Goal: Task Accomplishment & Management: Manage account settings

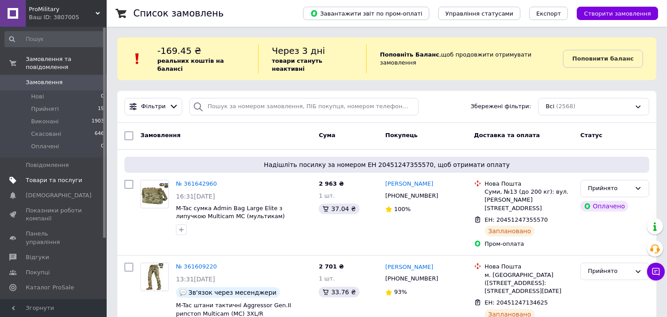
click at [51, 176] on span "Товари та послуги" at bounding box center [54, 180] width 56 height 8
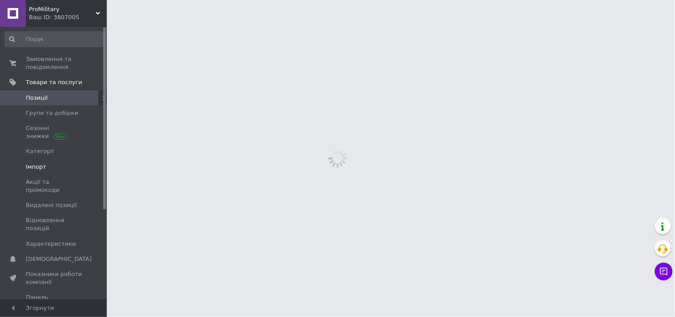
click at [36, 167] on span "Імпорт" at bounding box center [36, 167] width 20 height 8
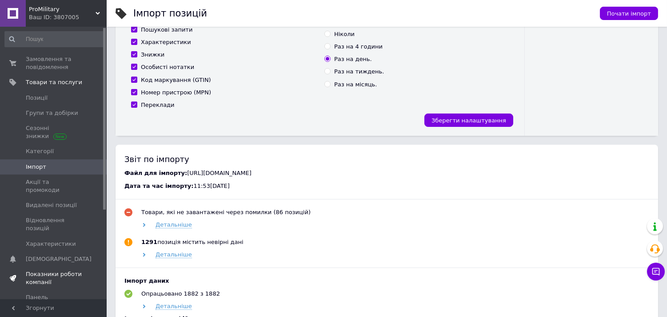
scroll to position [134, 0]
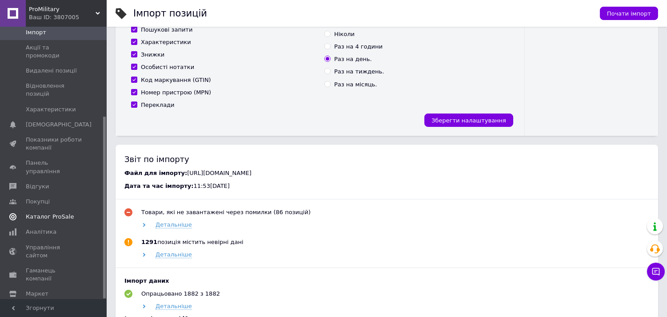
click at [49, 213] on span "Каталог ProSale" at bounding box center [50, 217] width 48 height 8
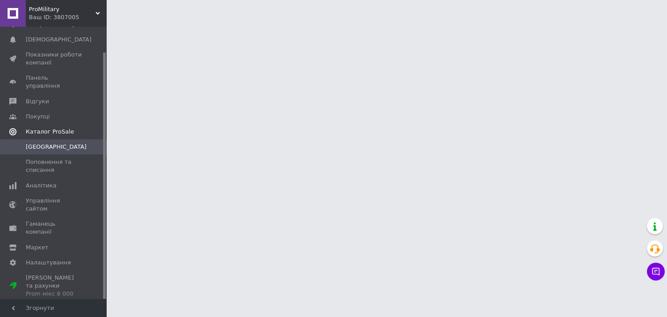
scroll to position [28, 0]
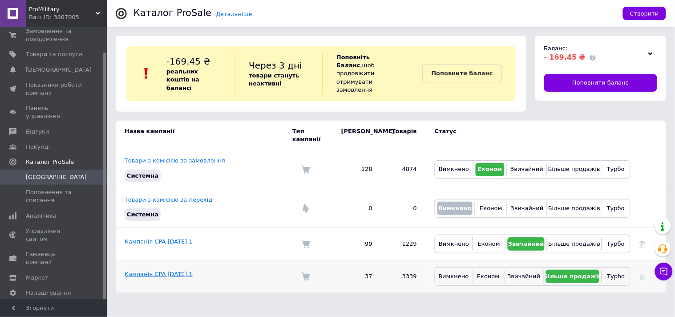
click at [159, 270] on link "Кампанія CPA [DATE] 1" at bounding box center [159, 273] width 68 height 7
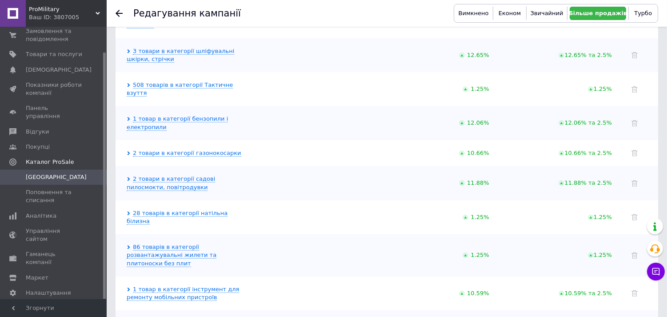
scroll to position [1211, 0]
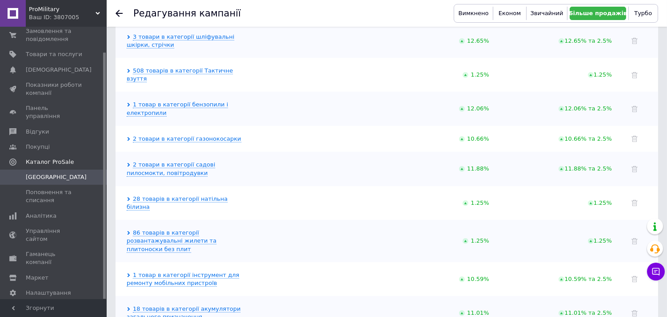
click at [120, 13] on use at bounding box center [119, 13] width 7 height 7
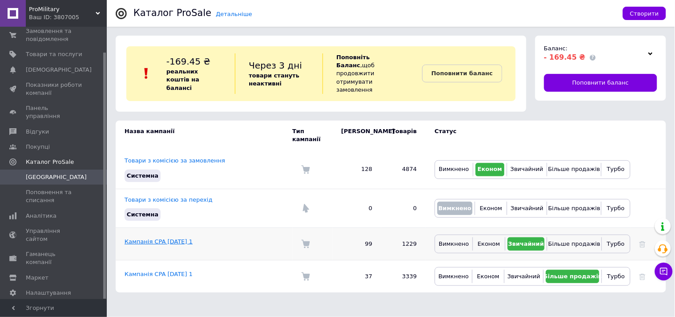
click at [173, 238] on link "Кампанія CPA [DATE] 1" at bounding box center [159, 241] width 68 height 7
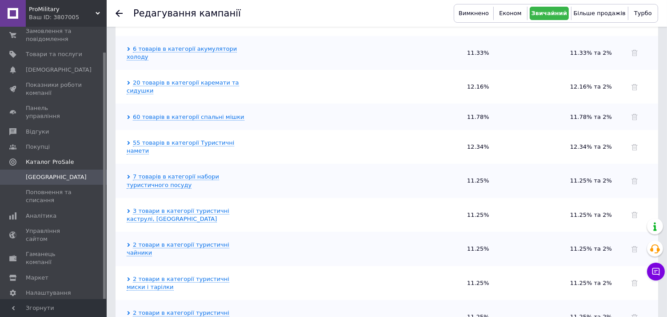
scroll to position [1630, 0]
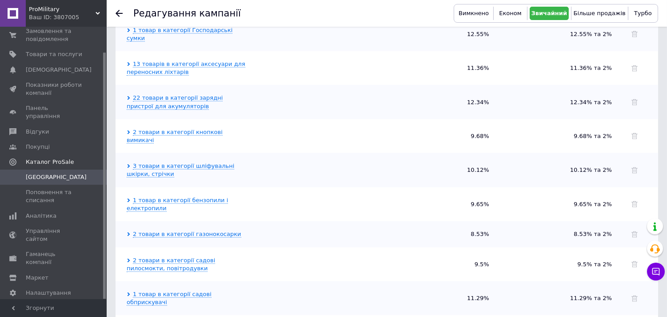
scroll to position [2767, 0]
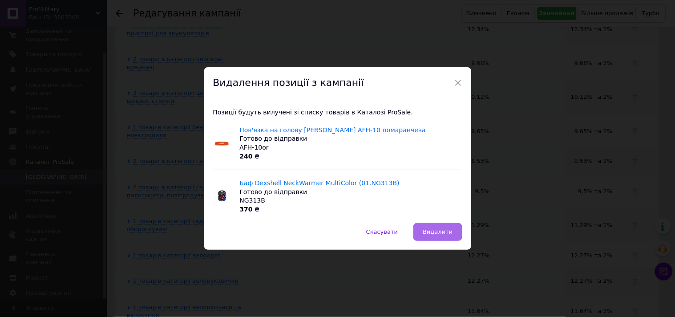
click at [442, 229] on span "Видалити" at bounding box center [437, 231] width 30 height 7
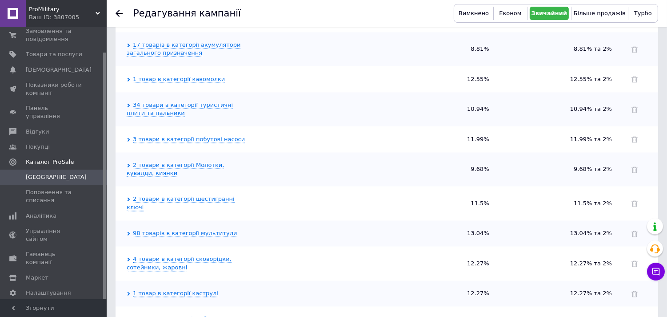
scroll to position [3097, 0]
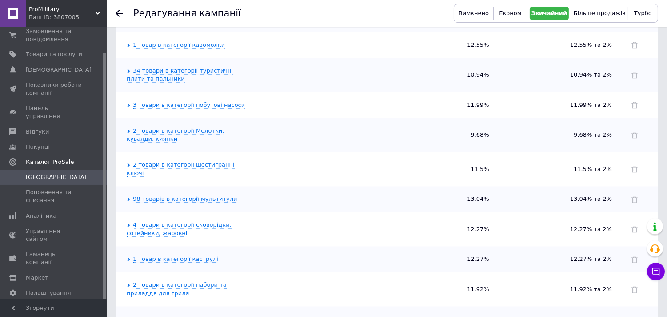
click at [116, 12] on icon at bounding box center [119, 13] width 7 height 7
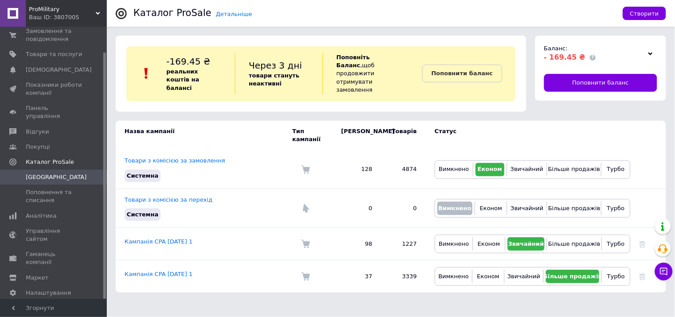
click at [141, 270] on link "Кампанія CPA [DATE] 1" at bounding box center [159, 273] width 68 height 7
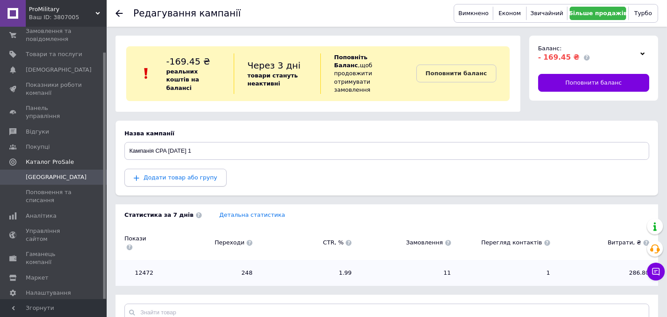
click at [172, 174] on span "Додати товар або групу" at bounding box center [181, 177] width 74 height 7
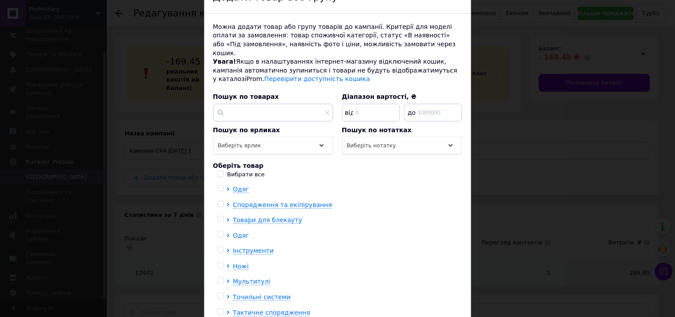
click at [227, 233] on icon at bounding box center [228, 235] width 4 height 4
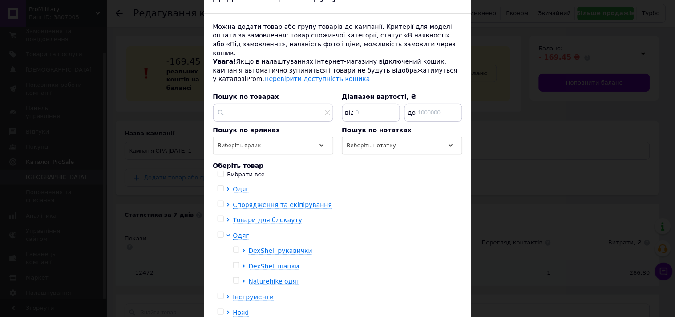
click at [218, 232] on input "checkbox" at bounding box center [220, 235] width 6 height 6
checkbox input "true"
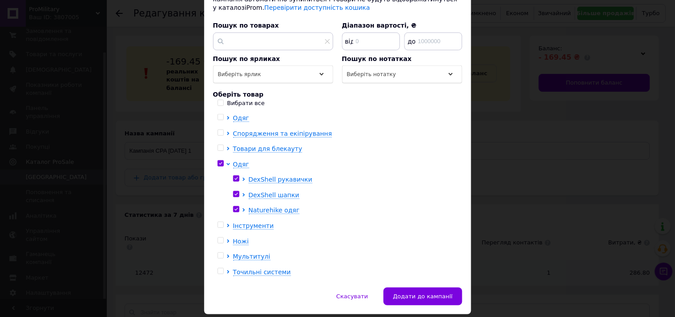
scroll to position [140, 0]
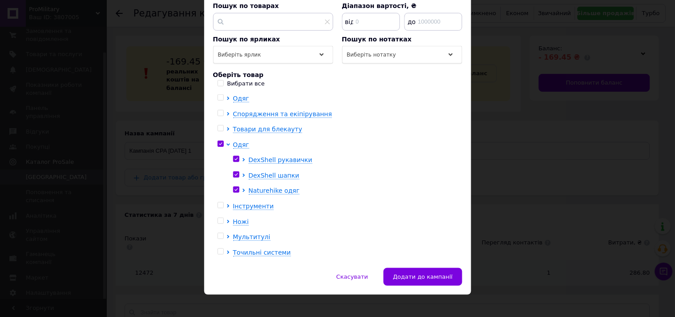
click at [217, 202] on input "checkbox" at bounding box center [220, 205] width 6 height 6
checkbox input "true"
click at [217, 218] on input "checkbox" at bounding box center [220, 221] width 6 height 6
checkbox input "true"
click at [217, 233] on input "checkbox" at bounding box center [220, 236] width 6 height 6
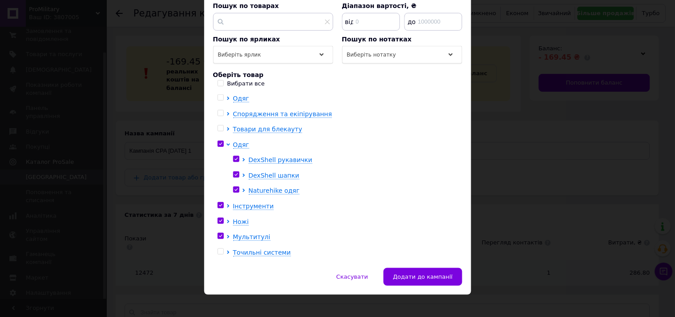
checkbox input "true"
click at [218, 249] on input "checkbox" at bounding box center [220, 252] width 6 height 6
checkbox input "true"
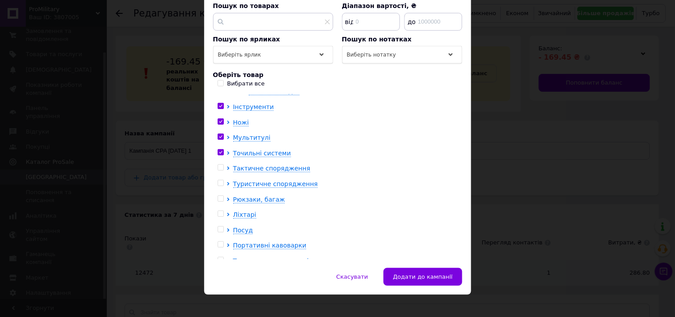
scroll to position [99, 0]
click at [218, 165] on input "checkbox" at bounding box center [220, 168] width 6 height 6
checkbox input "true"
click at [218, 181] on input "checkbox" at bounding box center [220, 184] width 6 height 6
checkbox input "true"
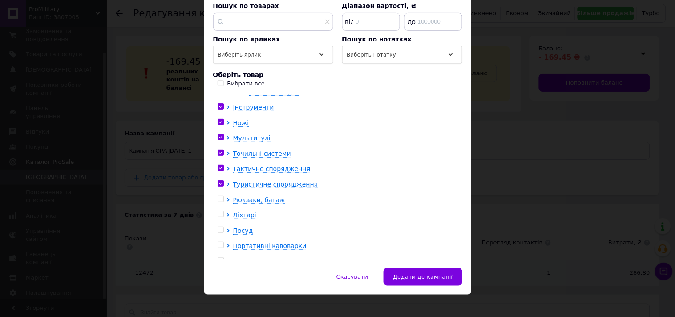
click at [218, 196] on input "checkbox" at bounding box center [220, 199] width 6 height 6
checkbox input "true"
click at [217, 211] on input "checkbox" at bounding box center [220, 214] width 6 height 6
checkbox input "true"
click at [219, 227] on input "checkbox" at bounding box center [220, 230] width 6 height 6
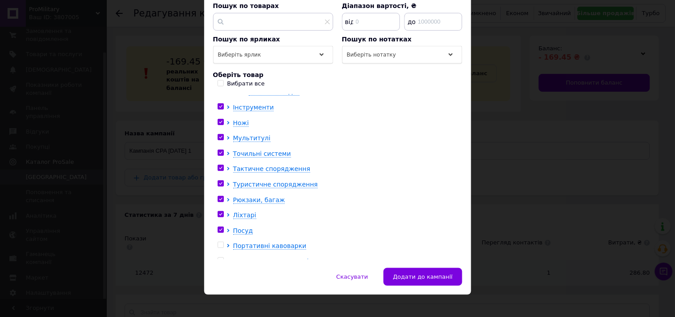
checkbox input "true"
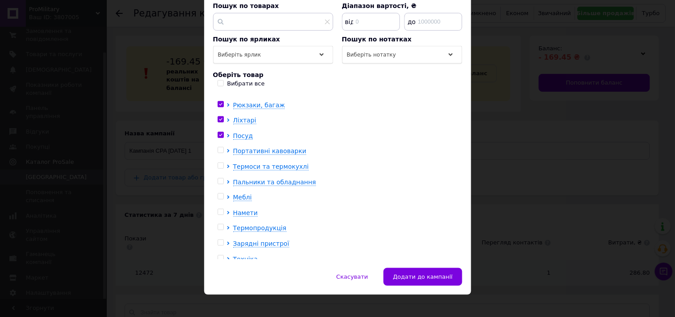
scroll to position [197, 0]
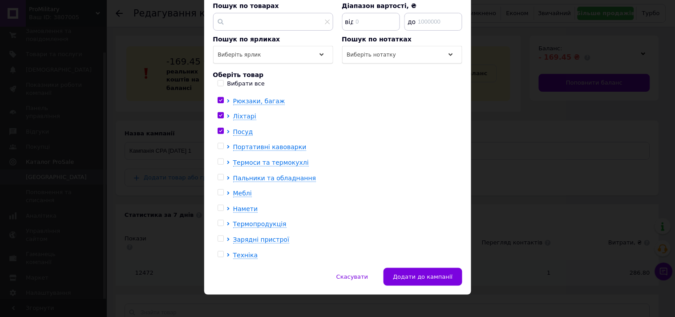
click at [220, 143] on input "checkbox" at bounding box center [220, 146] width 6 height 6
checkbox input "true"
click at [223, 158] on div at bounding box center [221, 162] width 9 height 9
click at [220, 159] on input "checkbox" at bounding box center [220, 162] width 6 height 6
checkbox input "true"
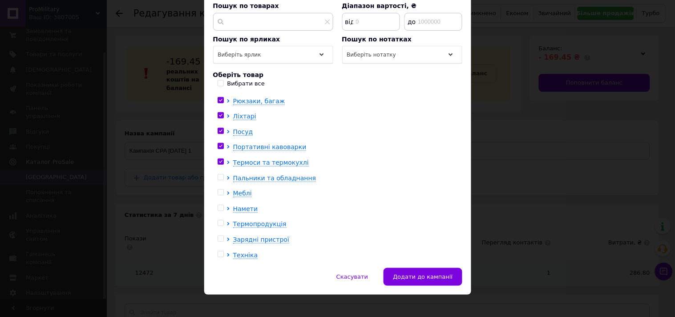
click at [218, 174] on input "checkbox" at bounding box center [220, 177] width 6 height 6
checkbox input "true"
click at [219, 189] on input "checkbox" at bounding box center [220, 192] width 6 height 6
checkbox input "true"
click at [217, 205] on input "checkbox" at bounding box center [220, 208] width 6 height 6
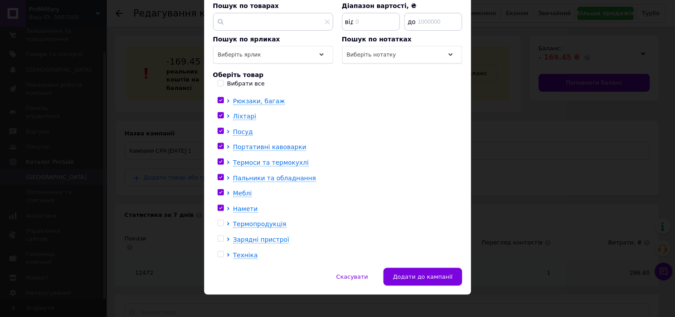
checkbox input "true"
click at [215, 216] on div "Одяг Спорядження та екіпірування Товари для блекауту Одяг DexShell рукавички De…" at bounding box center [337, 176] width 249 height 165
click at [219, 220] on input "checkbox" at bounding box center [220, 223] width 6 height 6
checkbox input "true"
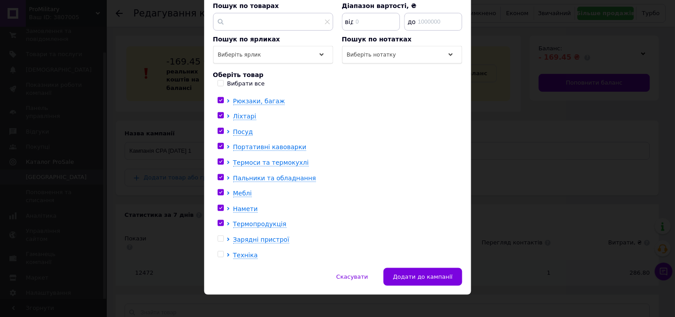
click at [220, 236] on input "checkbox" at bounding box center [220, 239] width 6 height 6
checkbox input "true"
click at [221, 251] on input "checkbox" at bounding box center [220, 254] width 6 height 6
checkbox input "true"
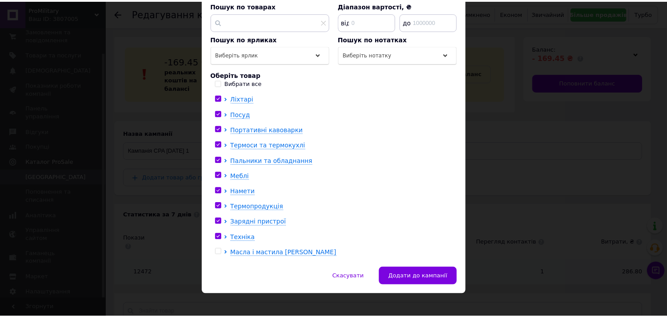
scroll to position [229, 0]
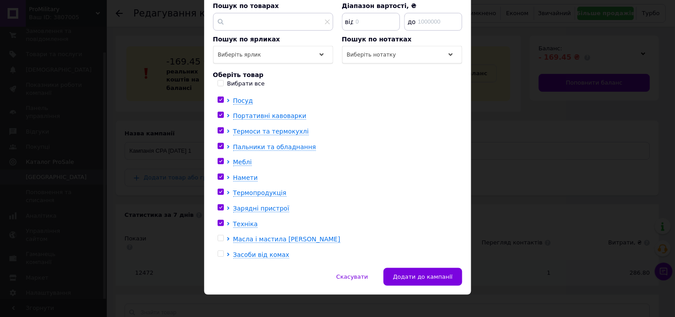
click at [220, 235] on input "checkbox" at bounding box center [220, 238] width 6 height 6
checkbox input "true"
click at [217, 251] on input "checkbox" at bounding box center [220, 254] width 6 height 6
checkbox input "true"
click at [445, 273] on span "Додати до кампанії" at bounding box center [423, 276] width 60 height 7
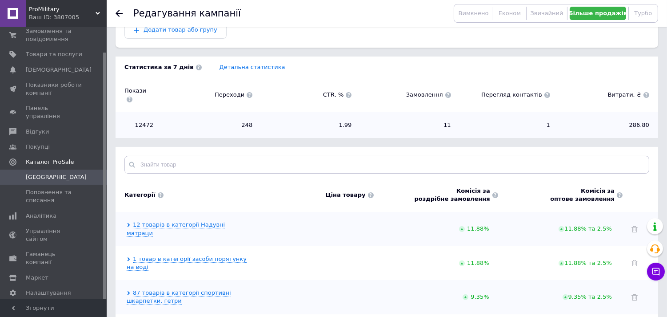
scroll to position [148, 0]
click at [118, 14] on icon at bounding box center [119, 13] width 7 height 7
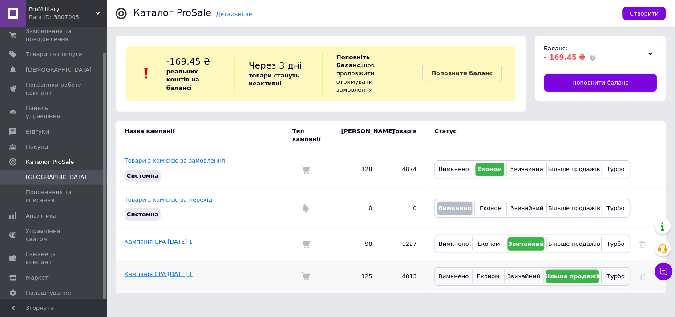
click at [172, 270] on link "Кампанія CPA [DATE] 1" at bounding box center [159, 273] width 68 height 7
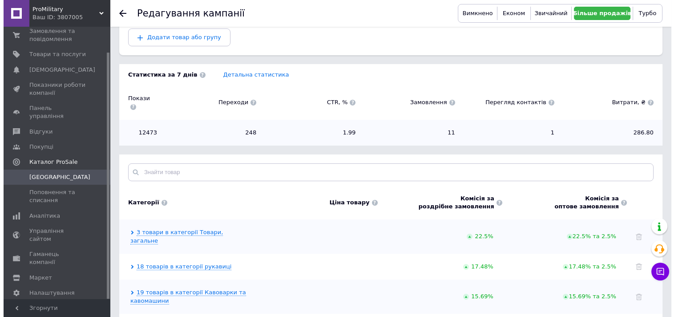
scroll to position [155, 0]
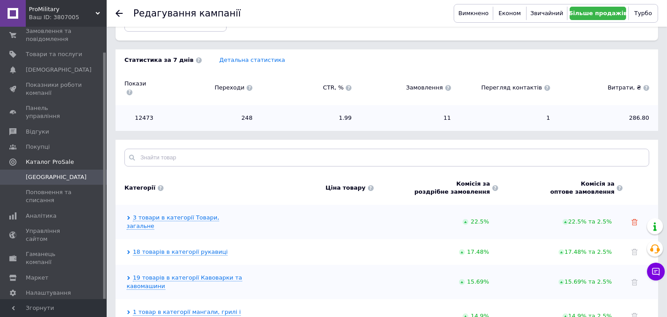
click at [636, 219] on use at bounding box center [635, 222] width 6 height 6
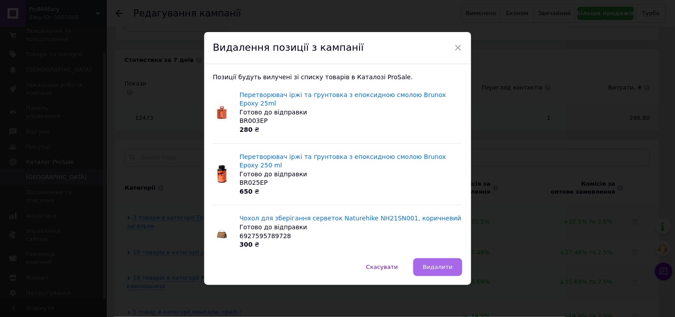
click at [445, 263] on span "Видалити" at bounding box center [437, 266] width 30 height 7
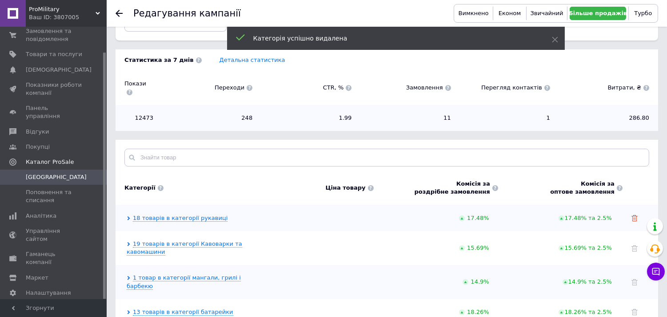
click at [635, 215] on icon at bounding box center [635, 218] width 6 height 6
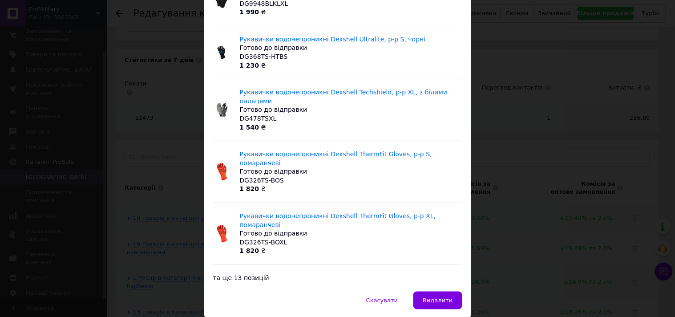
scroll to position [113, 0]
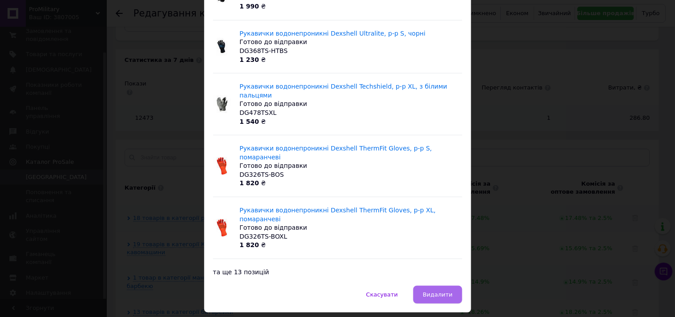
click at [446, 291] on span "Видалити" at bounding box center [437, 294] width 30 height 7
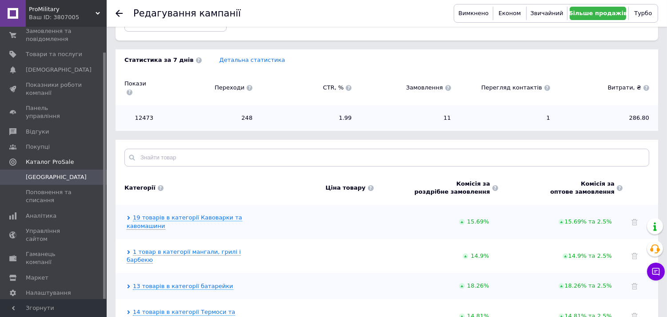
click at [130, 216] on icon at bounding box center [129, 218] width 4 height 4
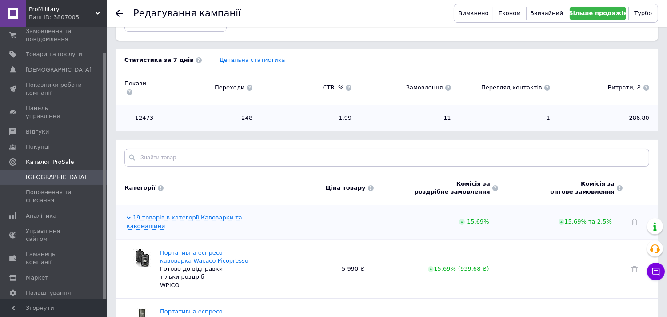
click at [129, 216] on icon at bounding box center [129, 218] width 4 height 4
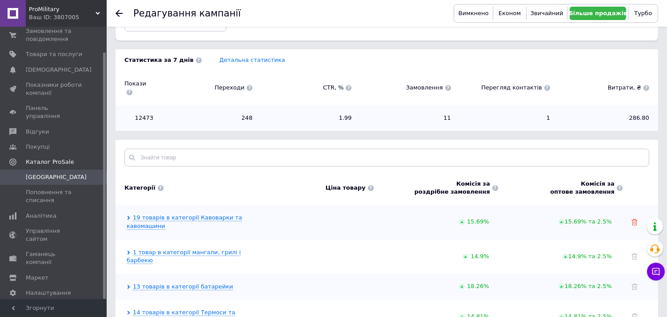
click at [634, 219] on use at bounding box center [635, 222] width 6 height 6
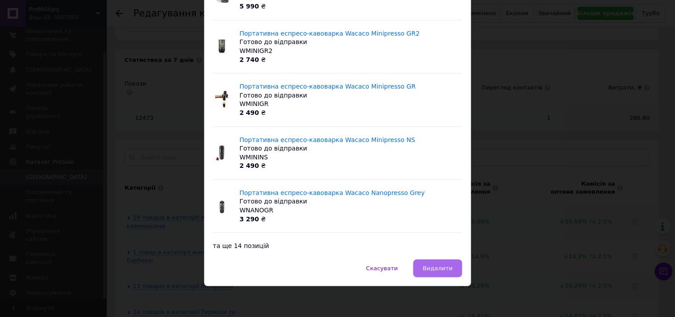
click at [442, 268] on span "Видалити" at bounding box center [437, 268] width 30 height 7
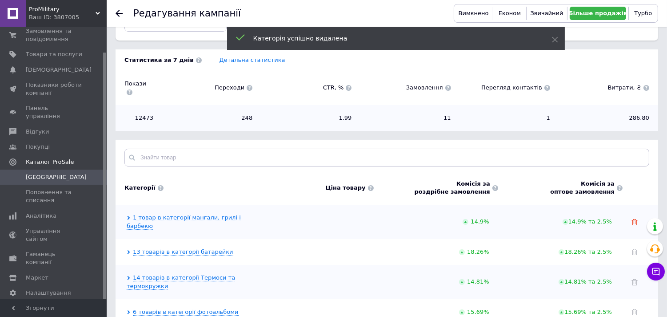
click at [635, 219] on icon at bounding box center [635, 222] width 6 height 6
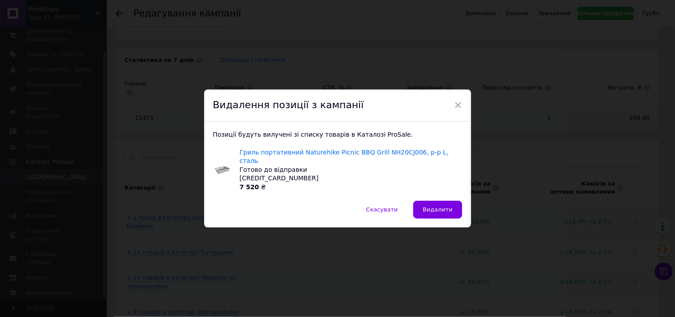
click at [448, 206] on span "Видалити" at bounding box center [437, 209] width 30 height 7
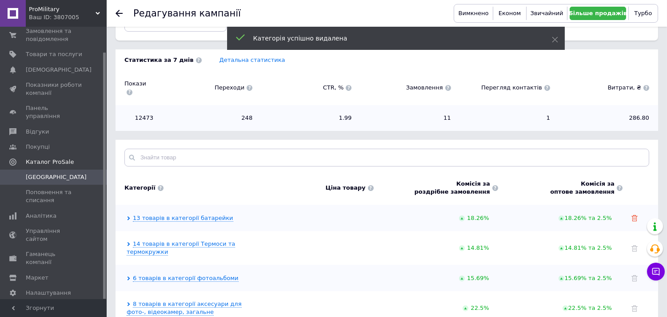
click at [634, 215] on use at bounding box center [635, 218] width 6 height 6
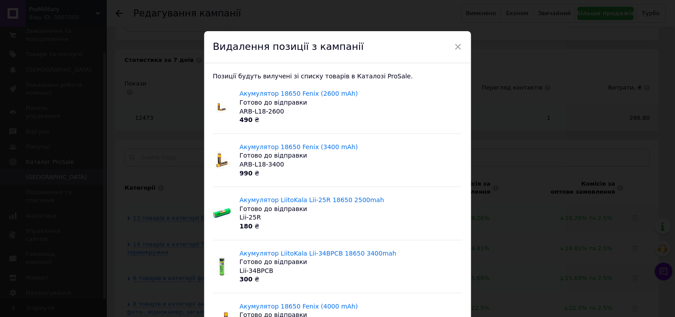
click at [510, 171] on div "× Видалення позиції з кампанії Позиції будуть вилучені зі списку товарів в Ката…" at bounding box center [337, 158] width 675 height 317
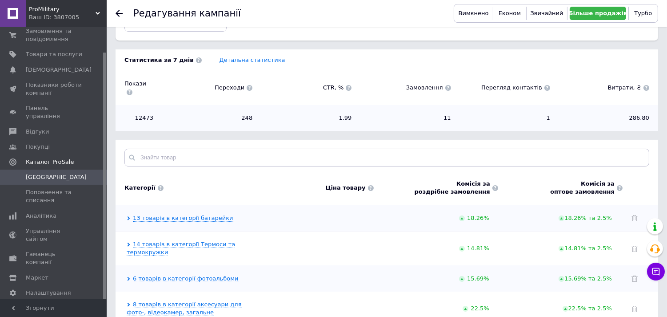
click at [128, 216] on icon at bounding box center [129, 218] width 4 height 4
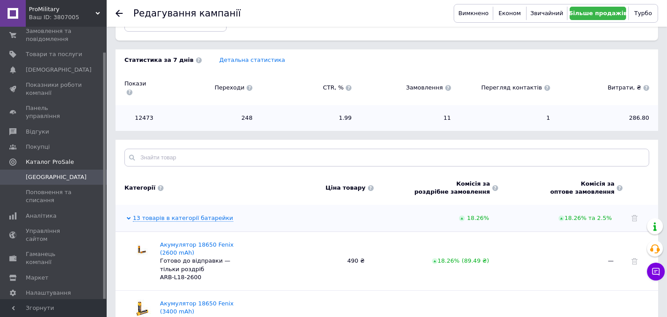
click at [128, 217] on icon at bounding box center [129, 218] width 4 height 3
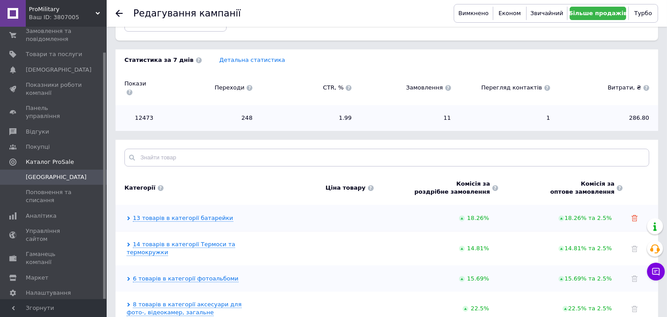
click at [636, 215] on icon at bounding box center [635, 218] width 6 height 6
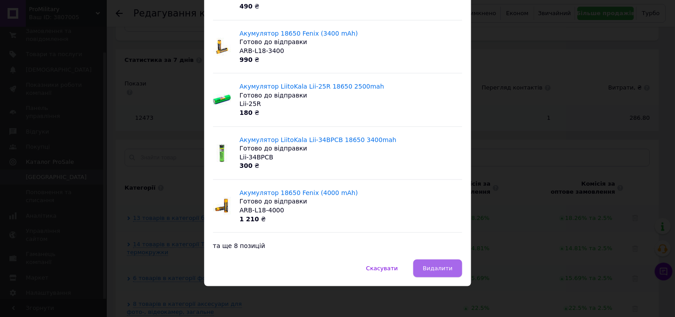
click at [445, 269] on span "Видалити" at bounding box center [437, 268] width 30 height 7
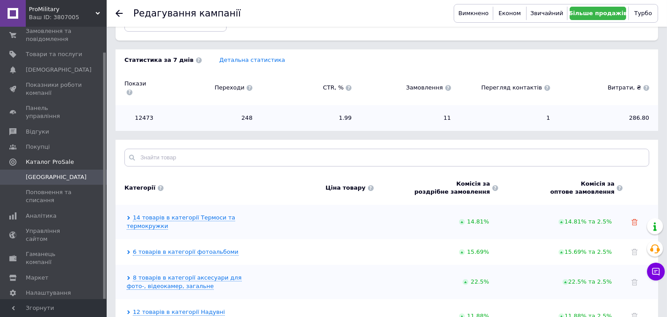
click at [635, 219] on icon at bounding box center [635, 222] width 6 height 6
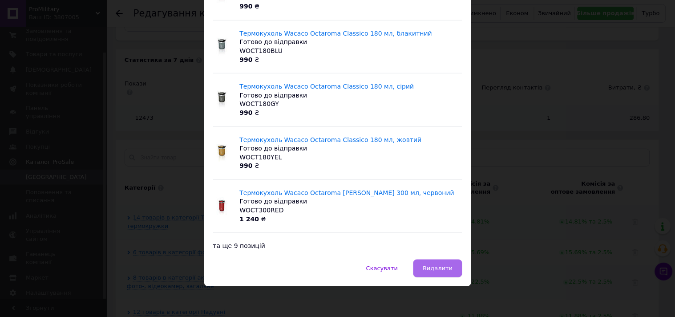
click at [443, 265] on span "Видалити" at bounding box center [437, 268] width 30 height 7
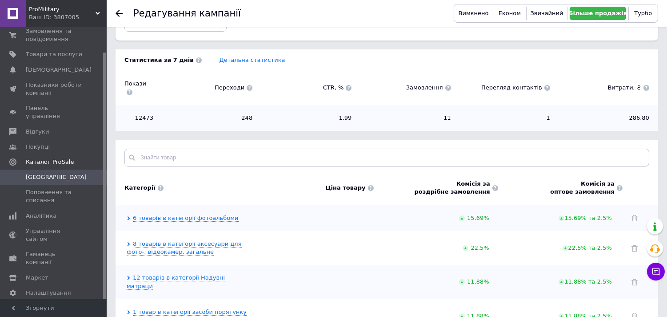
click at [127, 216] on icon at bounding box center [129, 218] width 4 height 4
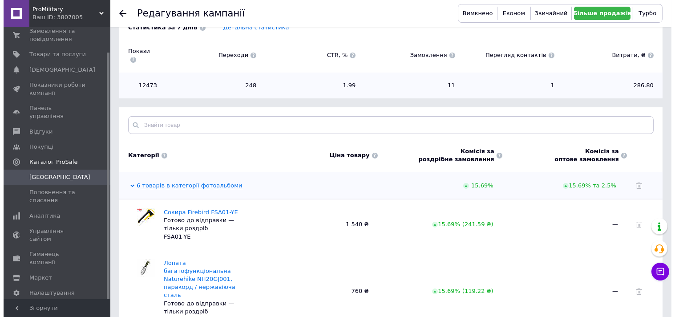
scroll to position [205, 0]
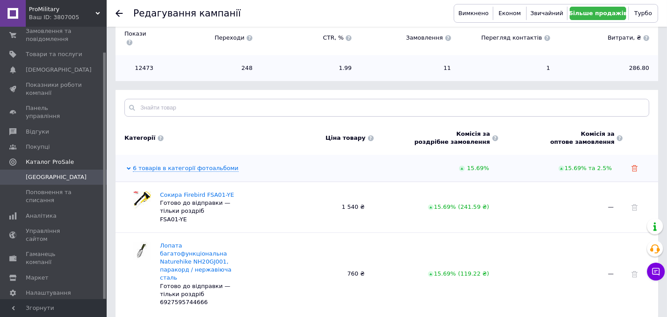
click at [635, 165] on icon at bounding box center [635, 168] width 6 height 6
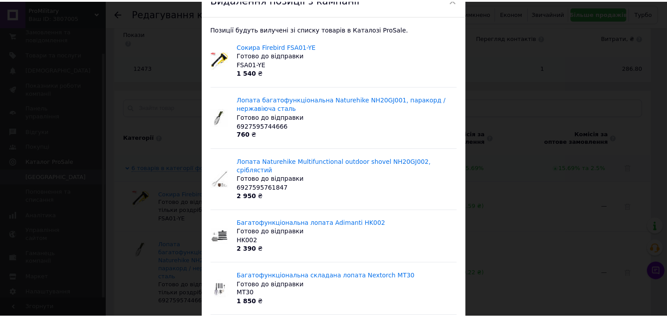
scroll to position [122, 0]
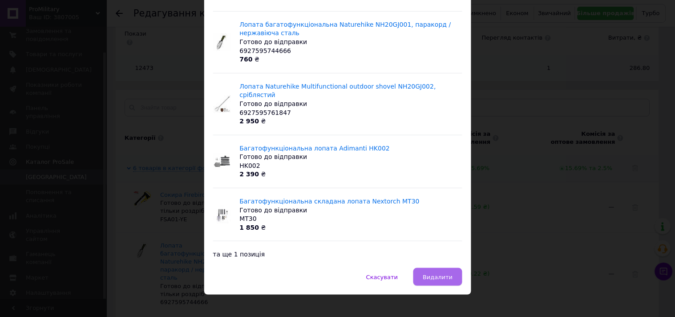
click at [438, 273] on span "Видалити" at bounding box center [437, 276] width 30 height 7
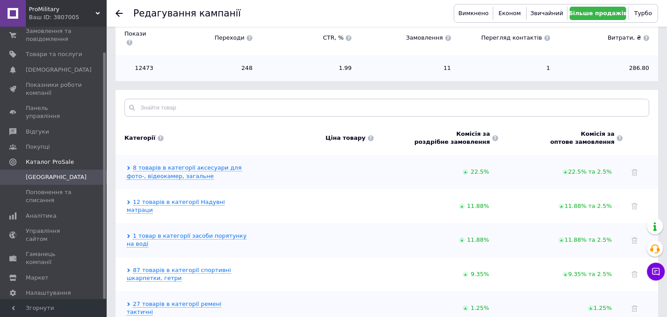
click at [128, 166] on icon at bounding box center [129, 168] width 4 height 4
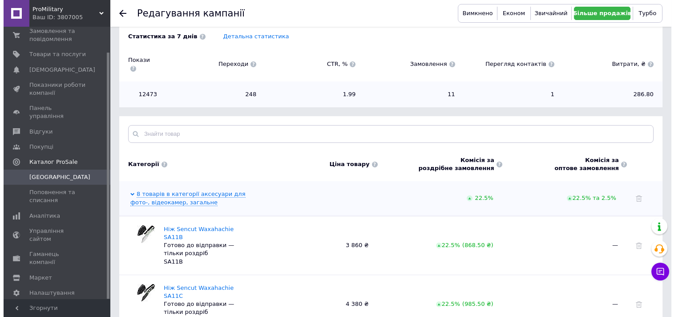
scroll to position [155, 0]
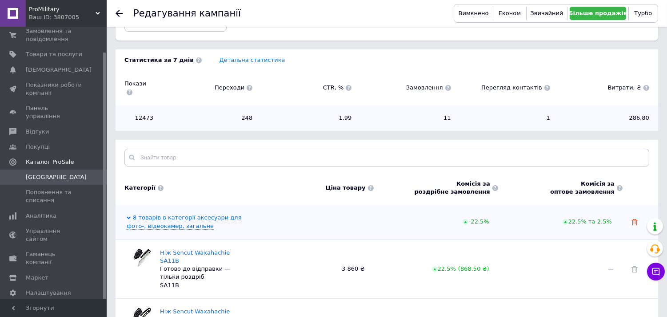
click at [632, 219] on icon at bounding box center [635, 222] width 6 height 6
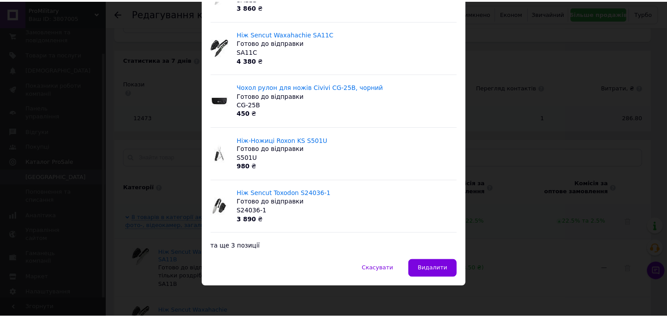
scroll to position [113, 0]
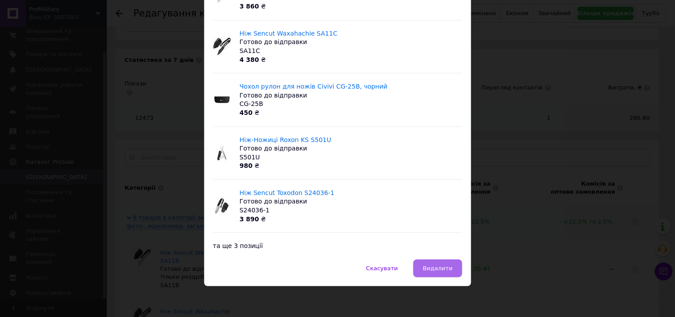
click at [436, 265] on span "Видалити" at bounding box center [437, 268] width 30 height 7
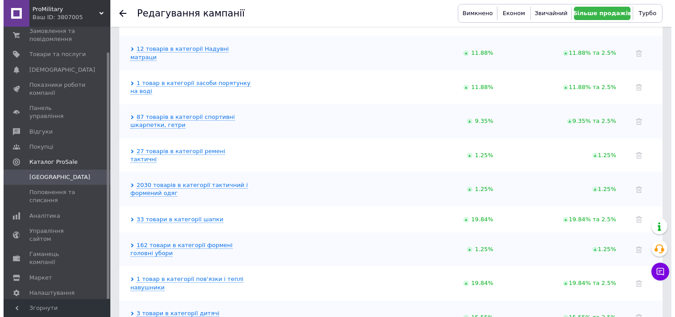
scroll to position [353, 0]
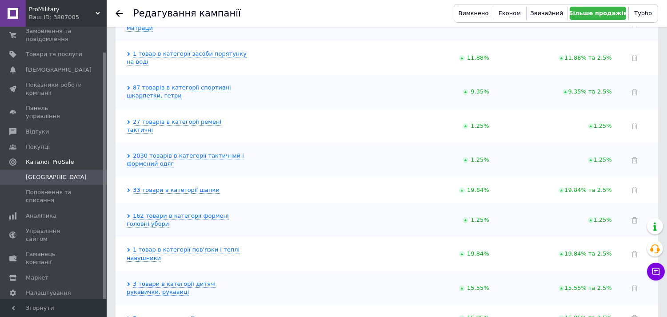
click at [129, 188] on icon at bounding box center [129, 190] width 4 height 4
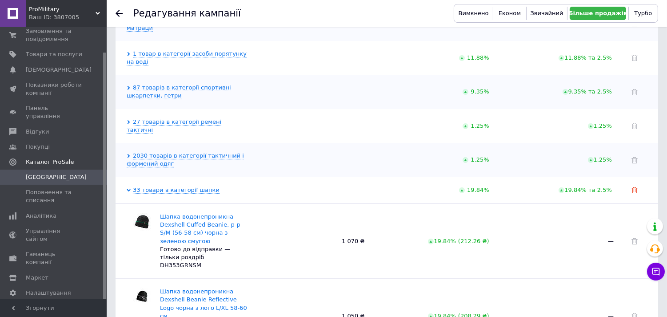
click at [635, 187] on icon at bounding box center [635, 190] width 6 height 6
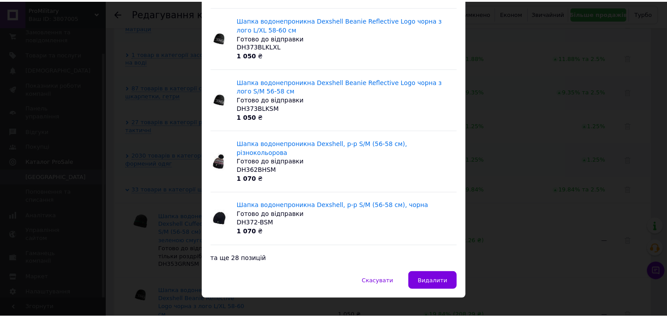
scroll to position [140, 0]
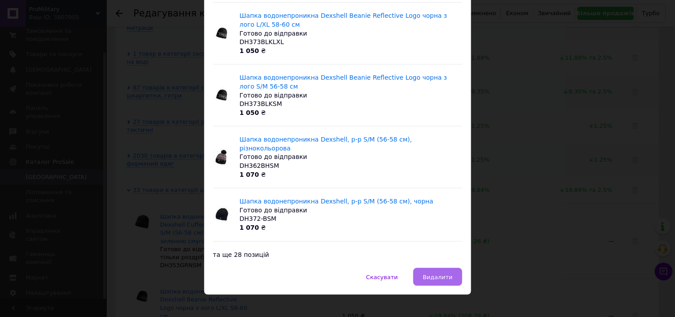
click at [441, 268] on button "Видалити" at bounding box center [437, 277] width 48 height 18
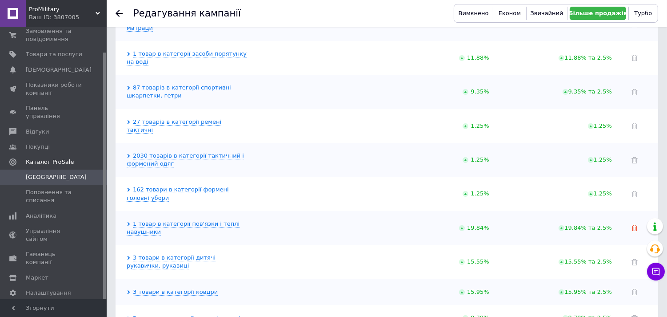
click at [636, 225] on icon at bounding box center [635, 228] width 6 height 6
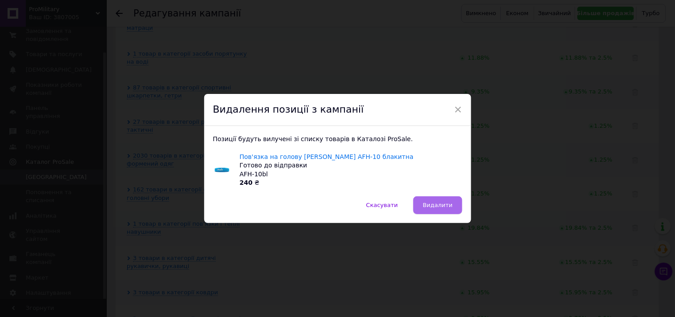
click at [441, 205] on span "Видалити" at bounding box center [437, 204] width 30 height 7
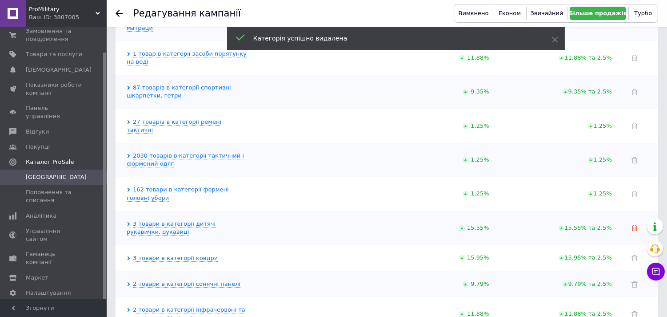
click at [635, 225] on icon at bounding box center [635, 228] width 6 height 6
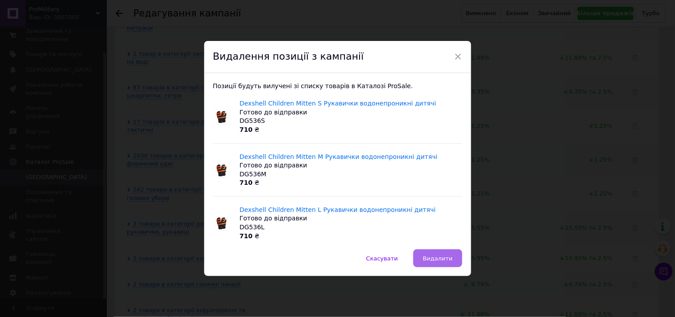
click at [435, 257] on span "Видалити" at bounding box center [437, 258] width 30 height 7
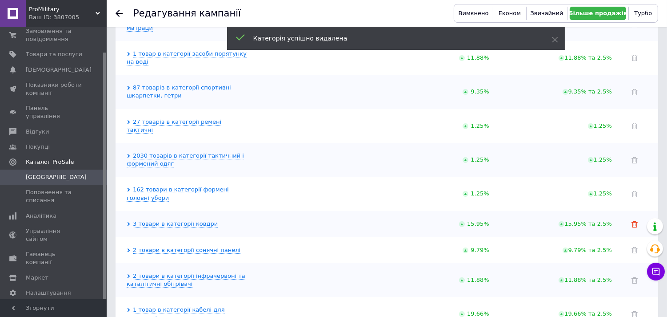
click at [636, 221] on use at bounding box center [635, 224] width 6 height 6
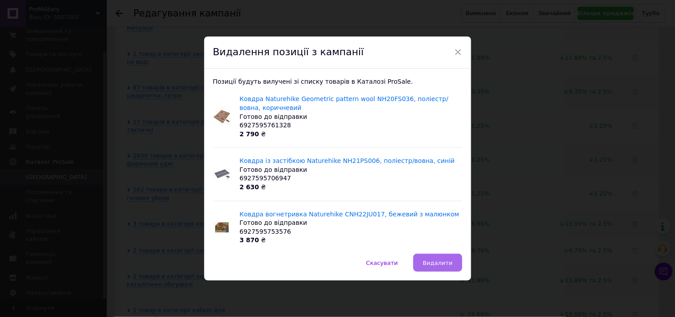
click at [446, 261] on span "Видалити" at bounding box center [437, 262] width 30 height 7
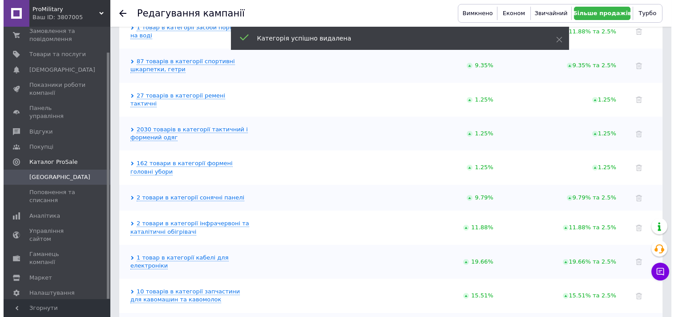
scroll to position [402, 0]
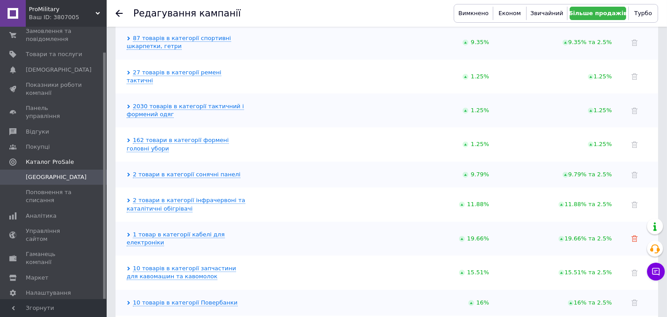
click at [635, 235] on icon at bounding box center [635, 238] width 6 height 6
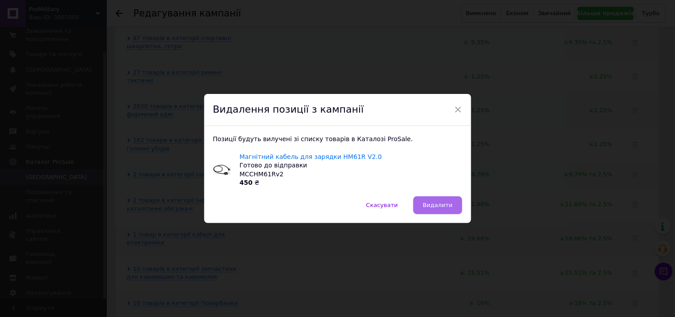
click at [438, 204] on span "Видалити" at bounding box center [437, 204] width 30 height 7
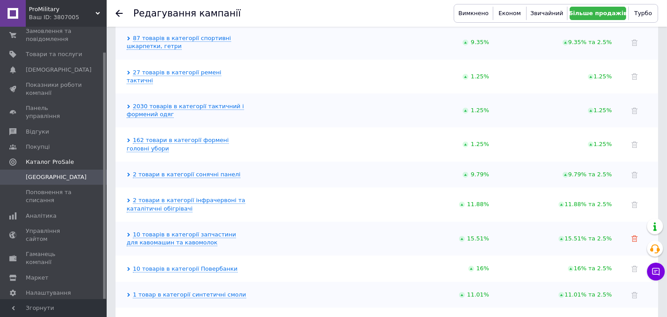
click at [633, 235] on icon at bounding box center [635, 238] width 6 height 6
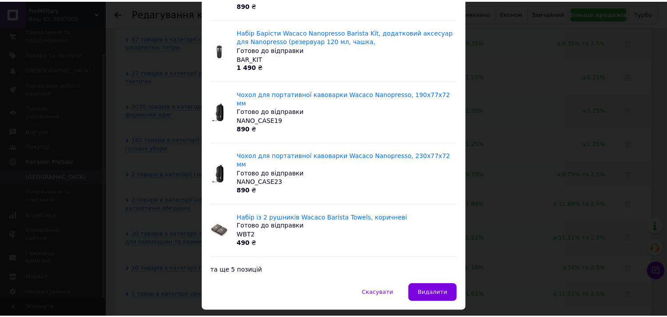
scroll to position [122, 0]
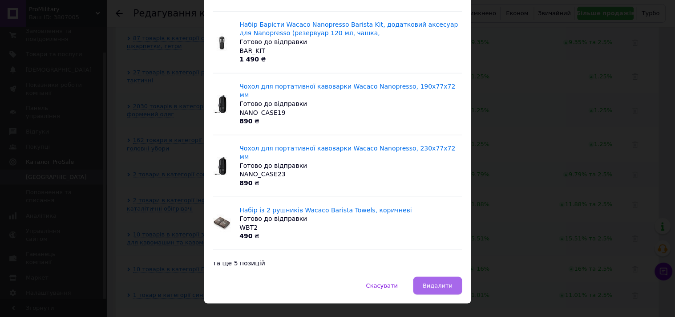
click at [430, 277] on button "Видалити" at bounding box center [437, 286] width 48 height 18
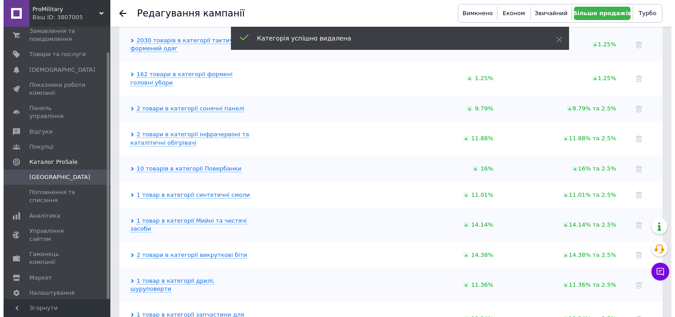
scroll to position [501, 0]
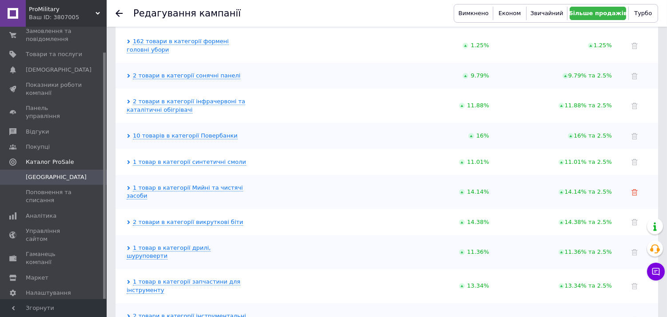
click at [635, 189] on icon at bounding box center [635, 192] width 6 height 6
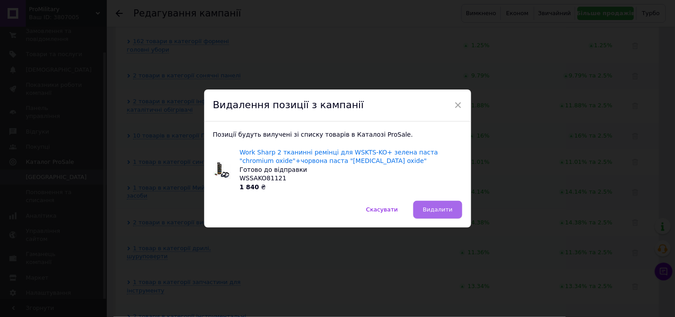
click at [443, 212] on span "Видалити" at bounding box center [437, 209] width 30 height 7
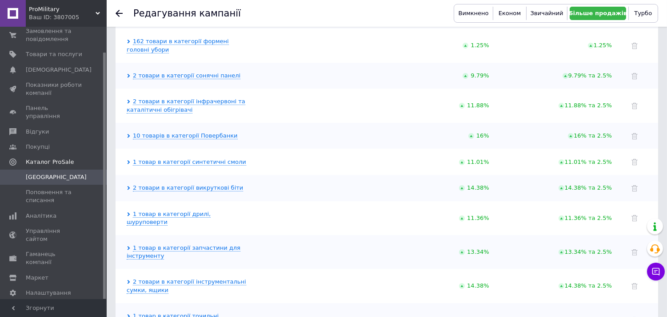
click at [129, 186] on icon at bounding box center [129, 188] width 4 height 4
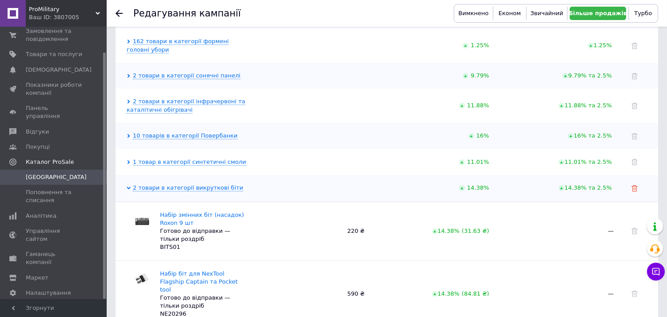
click at [636, 184] on link at bounding box center [635, 187] width 6 height 7
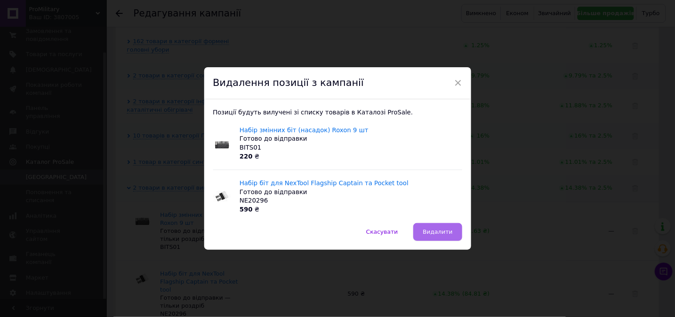
click at [432, 230] on span "Видалити" at bounding box center [437, 231] width 30 height 7
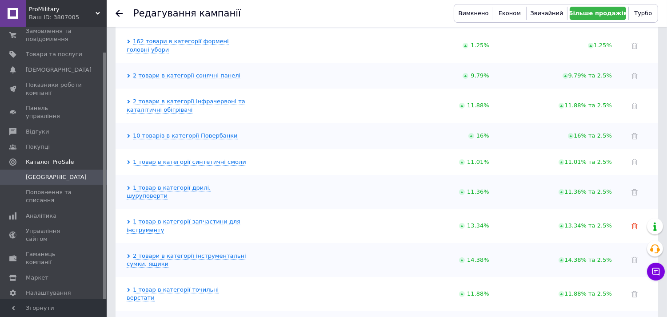
click at [637, 223] on use at bounding box center [635, 226] width 6 height 6
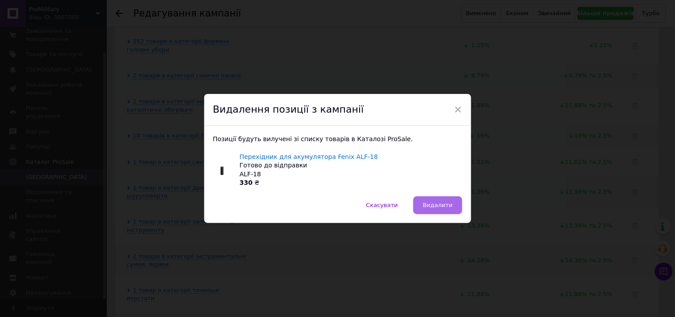
click at [436, 208] on span "Видалити" at bounding box center [437, 204] width 30 height 7
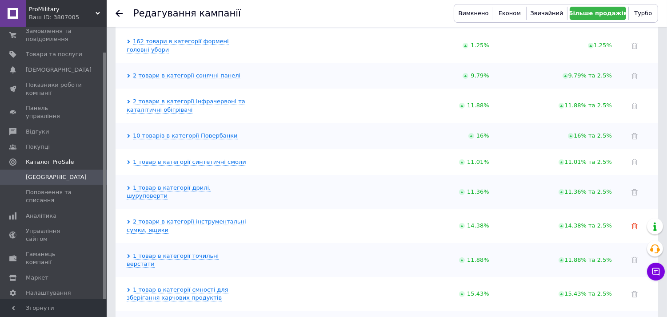
click at [634, 223] on use at bounding box center [635, 226] width 6 height 6
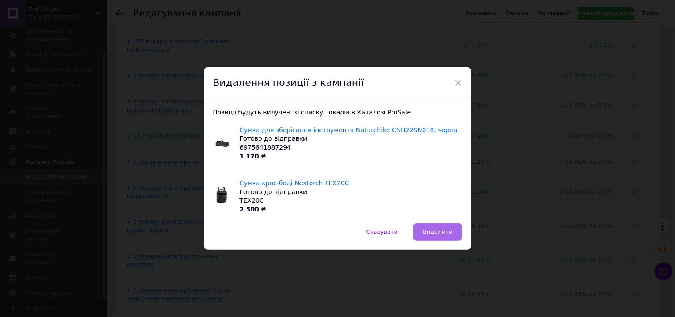
click at [442, 234] on span "Видалити" at bounding box center [437, 231] width 30 height 7
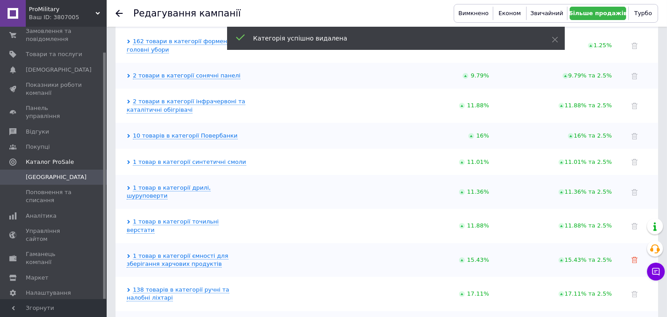
click at [634, 257] on icon at bounding box center [635, 260] width 6 height 6
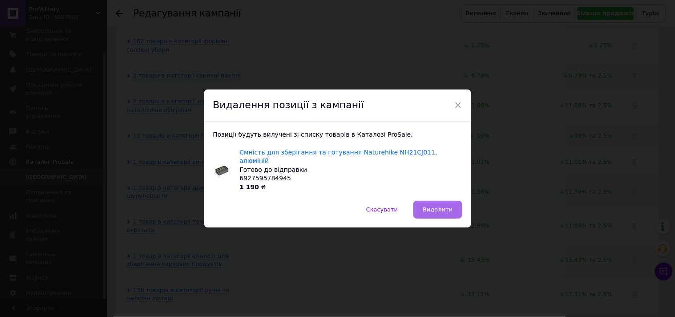
click at [445, 206] on span "Видалити" at bounding box center [437, 209] width 30 height 7
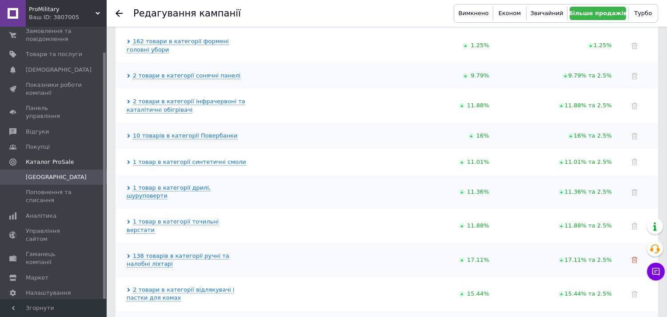
click at [636, 257] on icon at bounding box center [635, 260] width 6 height 6
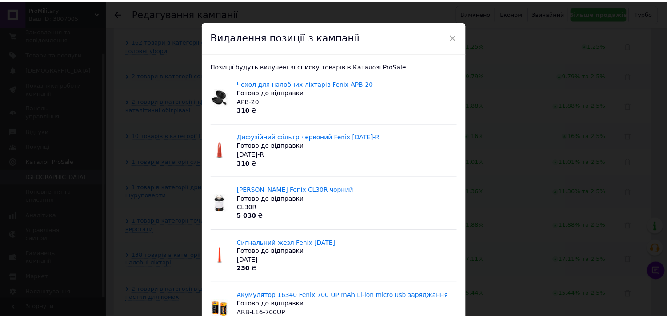
scroll to position [0, 0]
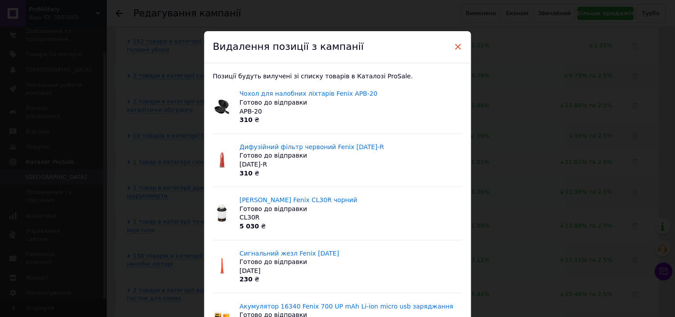
click at [455, 46] on span "×" at bounding box center [458, 46] width 8 height 15
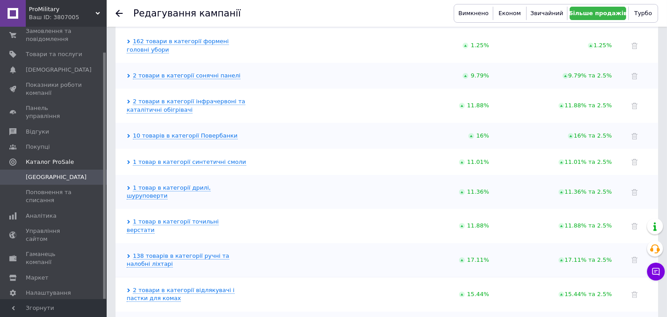
click at [128, 254] on icon at bounding box center [129, 256] width 3 height 4
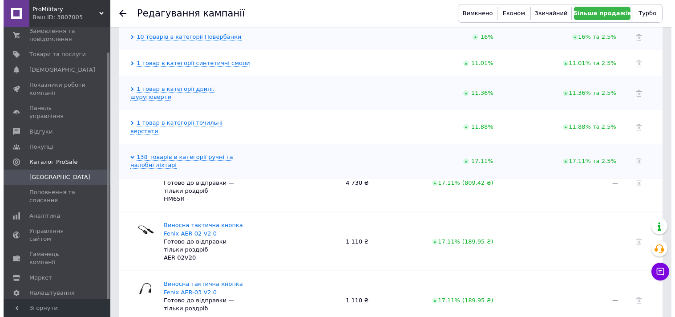
scroll to position [543, 0]
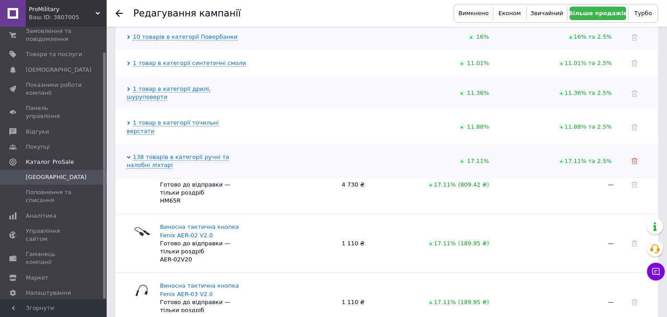
click at [637, 158] on icon at bounding box center [635, 161] width 6 height 6
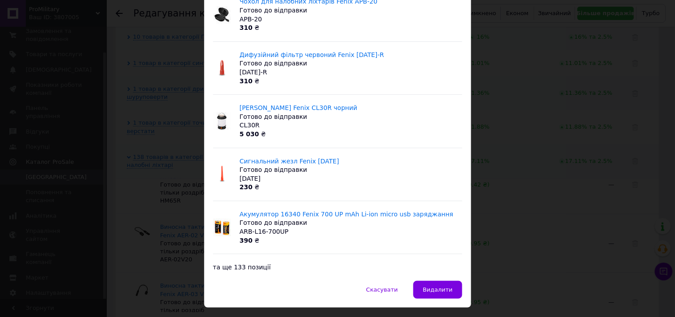
scroll to position [113, 0]
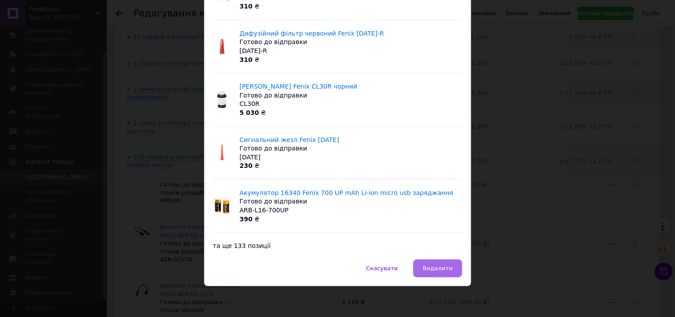
click at [441, 275] on button "Видалити" at bounding box center [437, 268] width 48 height 18
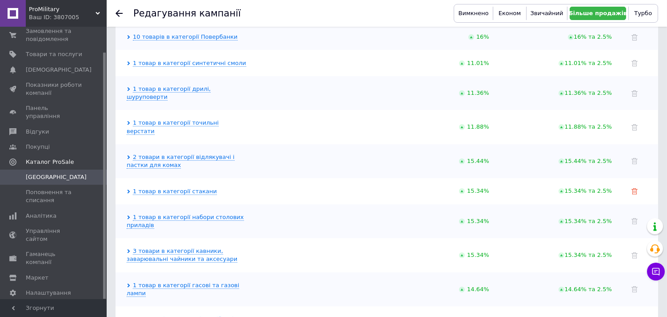
click at [636, 188] on icon at bounding box center [635, 191] width 6 height 6
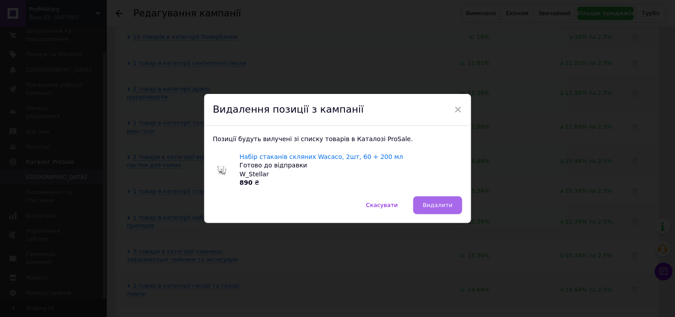
click at [442, 202] on span "Видалити" at bounding box center [437, 204] width 30 height 7
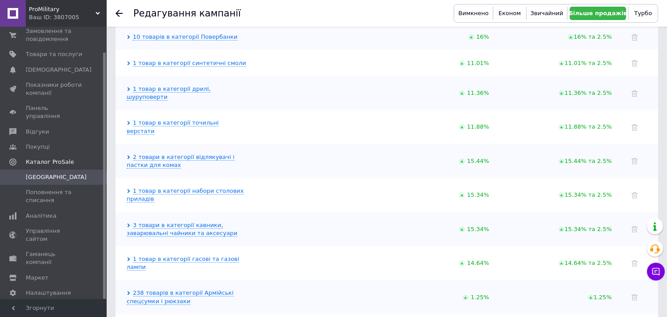
click at [128, 155] on icon at bounding box center [129, 157] width 3 height 4
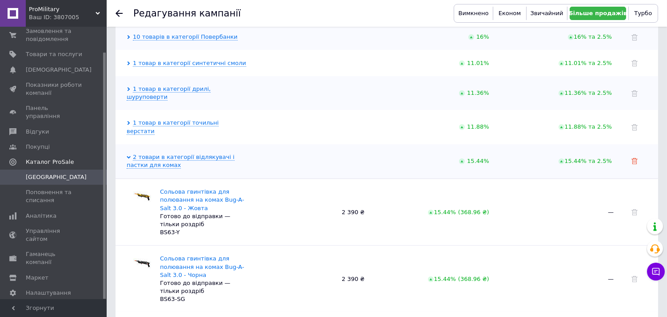
click at [637, 158] on use at bounding box center [635, 161] width 6 height 6
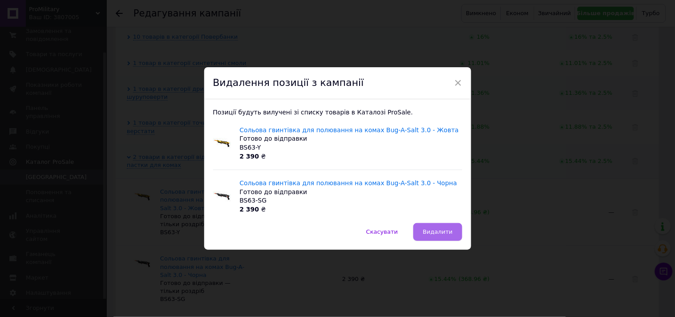
click at [438, 228] on span "Видалити" at bounding box center [437, 231] width 30 height 7
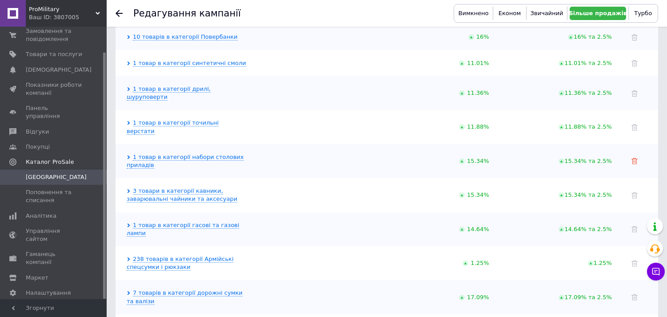
click at [635, 158] on icon at bounding box center [635, 161] width 6 height 6
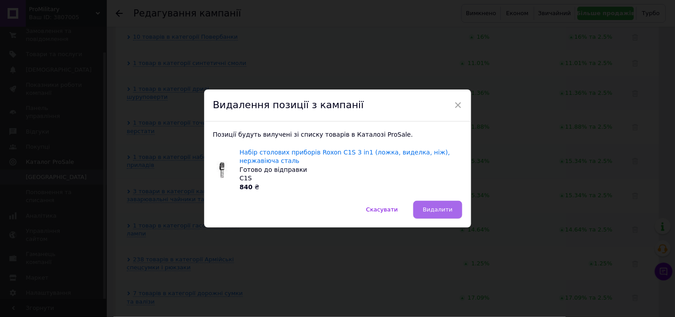
click at [436, 209] on span "Видалити" at bounding box center [437, 209] width 30 height 7
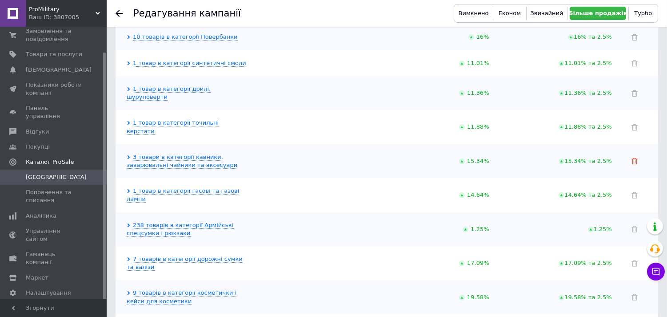
click at [634, 158] on use at bounding box center [635, 161] width 6 height 6
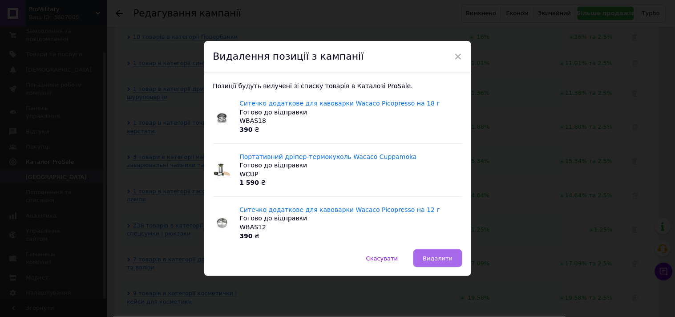
click at [434, 255] on span "Видалити" at bounding box center [437, 258] width 30 height 7
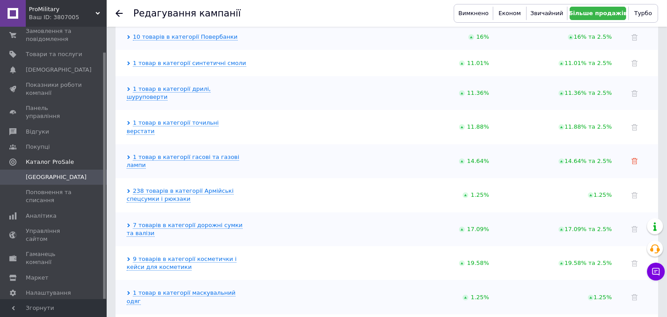
click at [635, 158] on use at bounding box center [635, 161] width 6 height 6
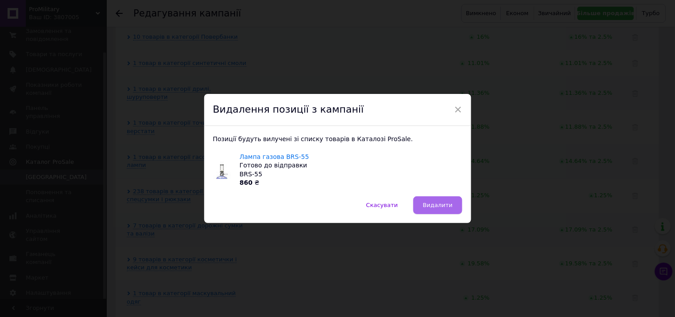
click at [433, 209] on button "Видалити" at bounding box center [437, 205] width 48 height 18
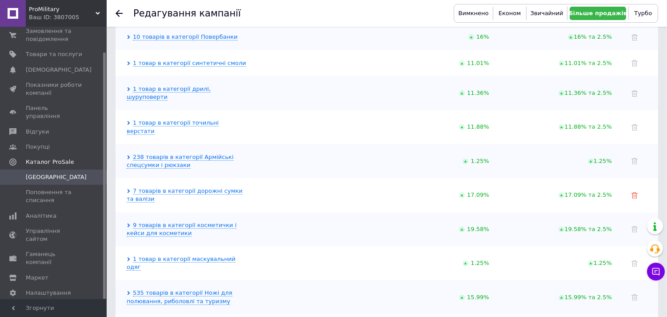
click at [635, 192] on icon at bounding box center [635, 195] width 6 height 6
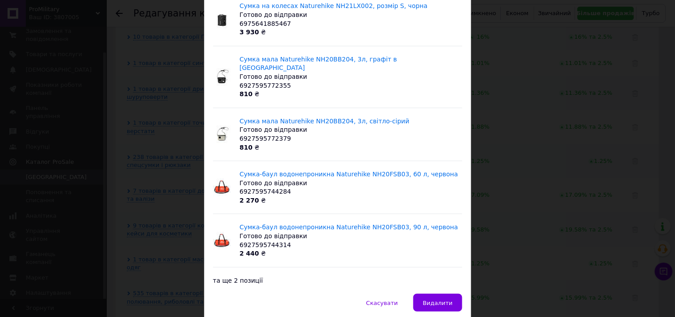
scroll to position [99, 0]
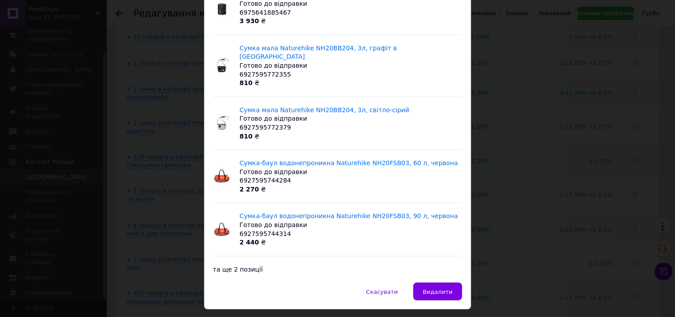
click at [436, 288] on span "Видалити" at bounding box center [437, 291] width 30 height 7
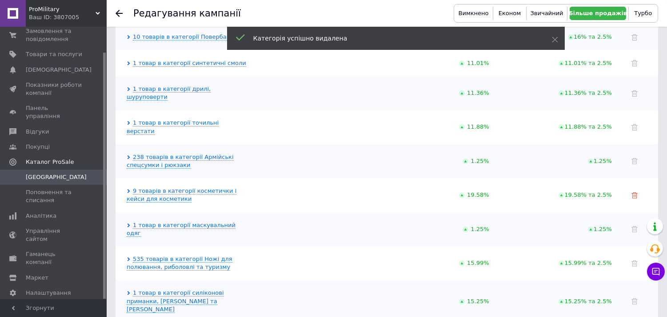
click at [636, 192] on icon at bounding box center [635, 195] width 6 height 6
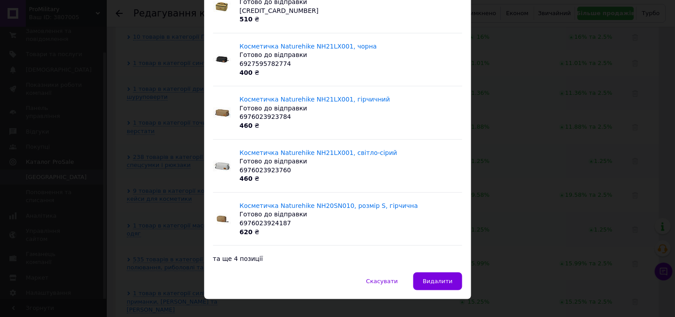
scroll to position [113, 0]
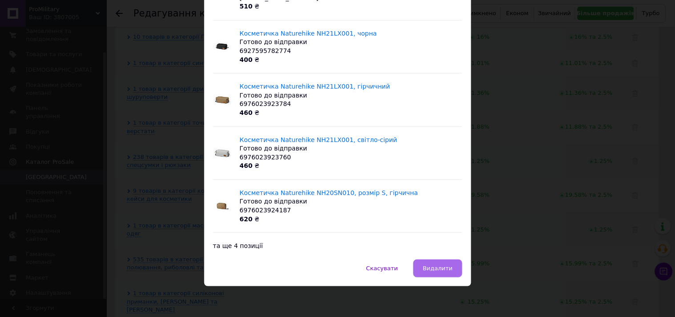
click at [440, 268] on span "Видалити" at bounding box center [437, 268] width 30 height 7
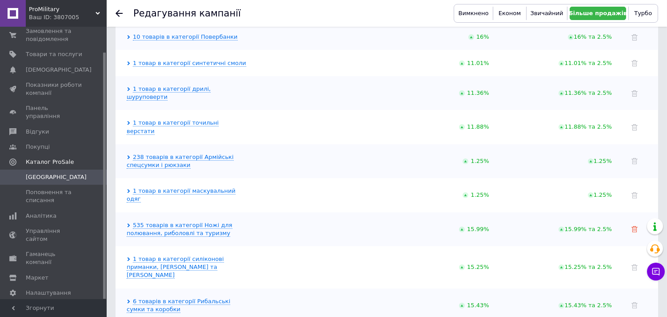
click at [634, 226] on icon at bounding box center [635, 229] width 6 height 6
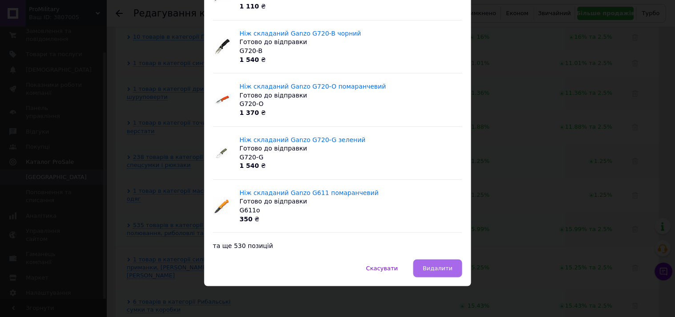
click at [431, 266] on span "Видалити" at bounding box center [437, 268] width 30 height 7
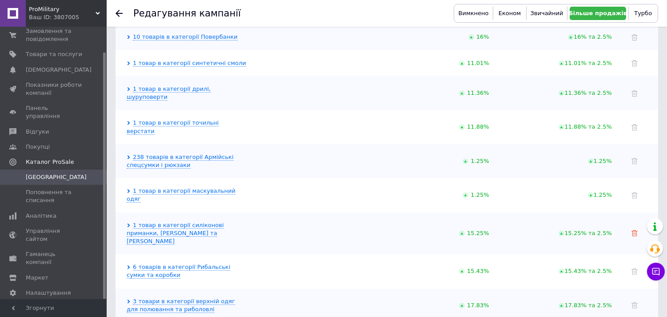
click at [636, 230] on icon at bounding box center [635, 233] width 6 height 6
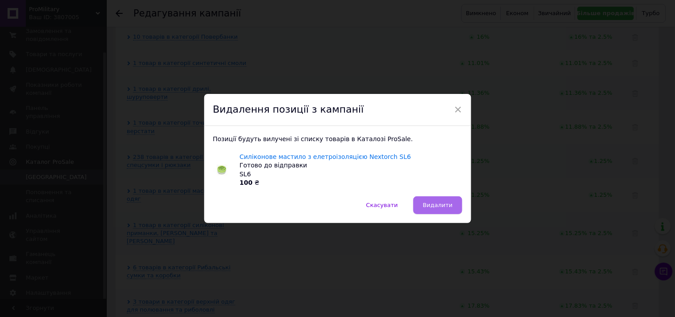
click at [445, 206] on span "Видалити" at bounding box center [437, 204] width 30 height 7
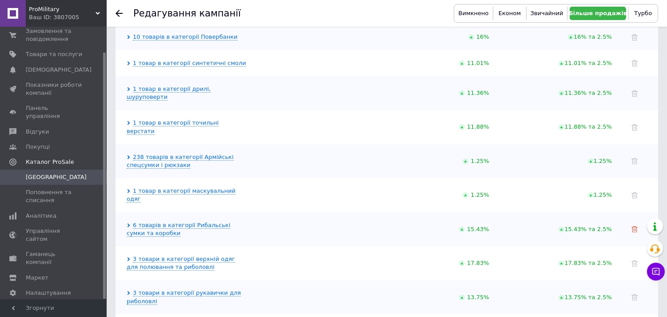
click at [636, 226] on icon at bounding box center [635, 229] width 6 height 6
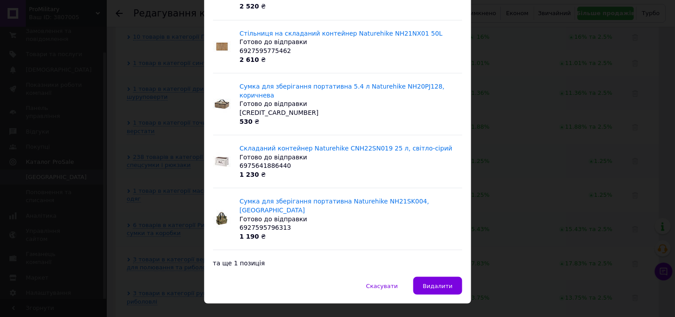
click at [432, 277] on button "Видалити" at bounding box center [437, 286] width 48 height 18
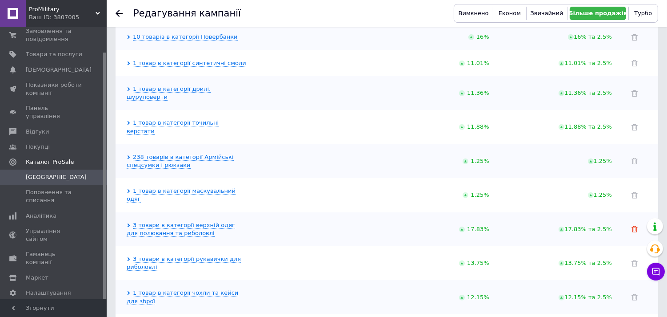
click at [636, 226] on icon at bounding box center [635, 229] width 6 height 6
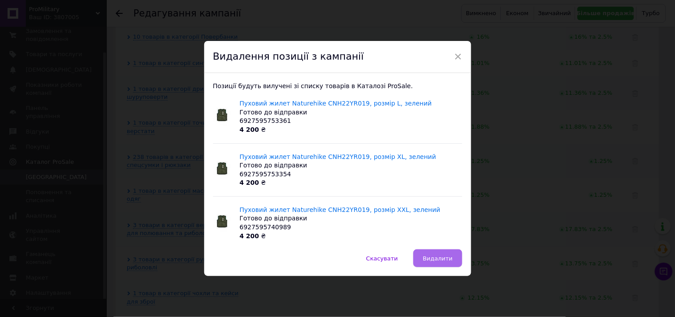
click at [443, 256] on span "Видалити" at bounding box center [437, 258] width 30 height 7
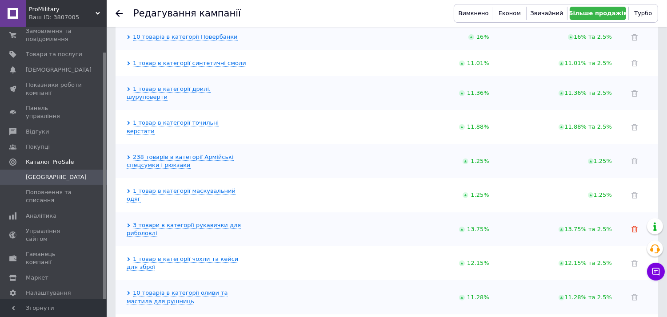
click at [634, 226] on icon at bounding box center [635, 229] width 6 height 6
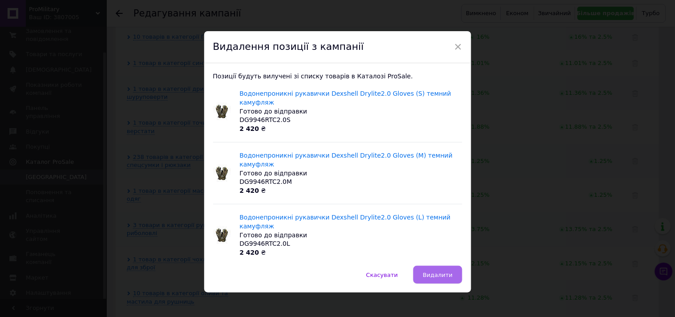
click at [434, 271] on span "Видалити" at bounding box center [437, 274] width 30 height 7
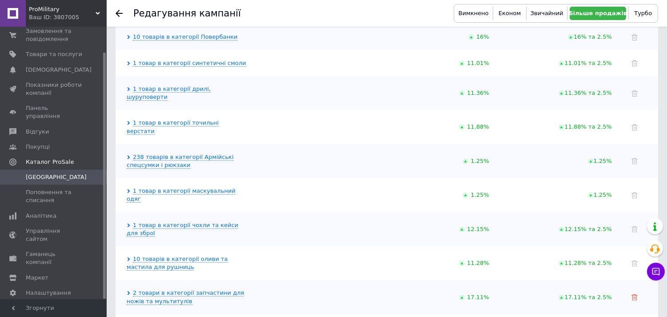
click at [637, 294] on icon at bounding box center [635, 297] width 6 height 6
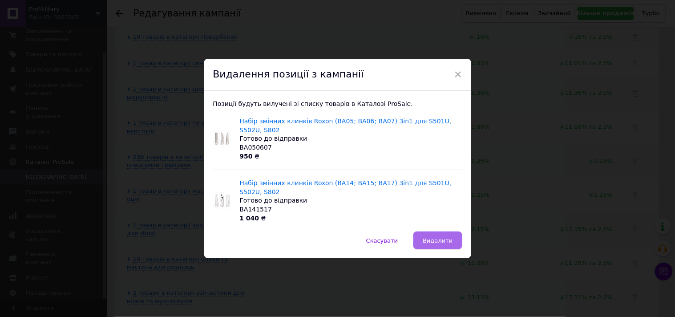
click at [433, 237] on span "Видалити" at bounding box center [437, 240] width 30 height 7
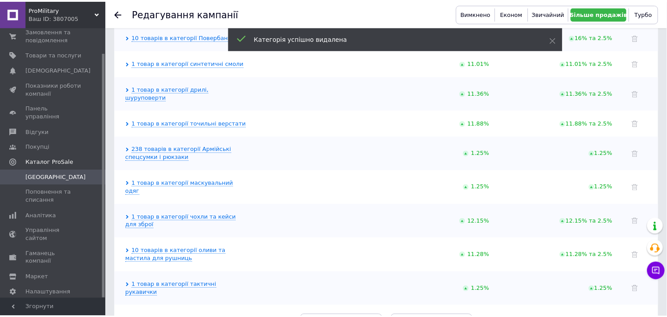
scroll to position [599, 0]
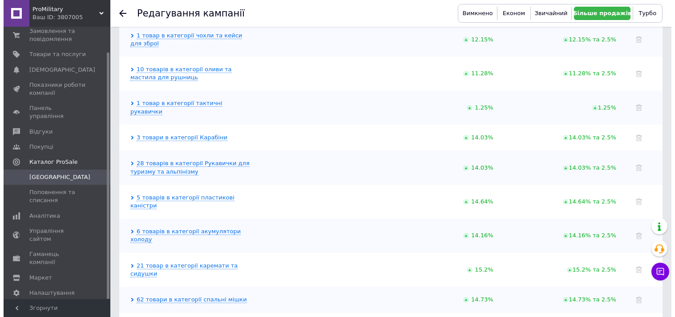
scroll to position [736, 0]
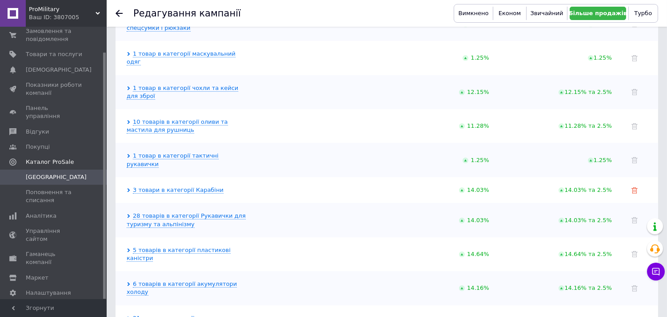
click at [636, 187] on icon at bounding box center [635, 190] width 6 height 6
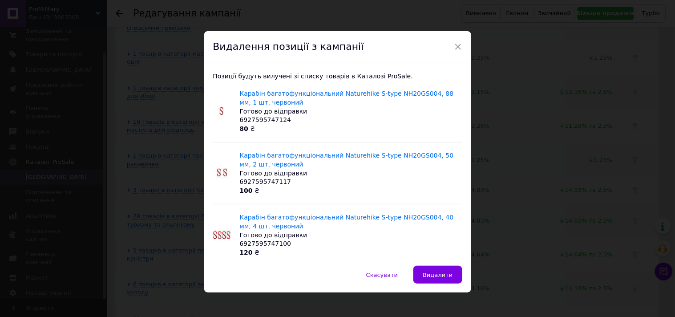
click at [441, 274] on span "Видалити" at bounding box center [437, 274] width 30 height 7
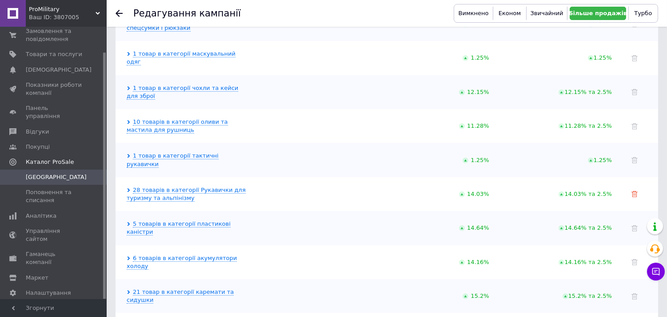
click at [635, 191] on icon at bounding box center [635, 194] width 6 height 6
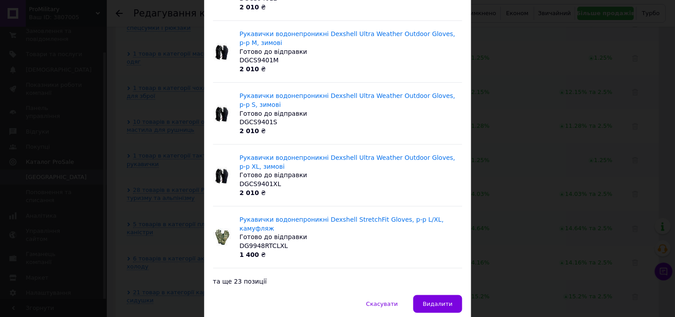
scroll to position [149, 0]
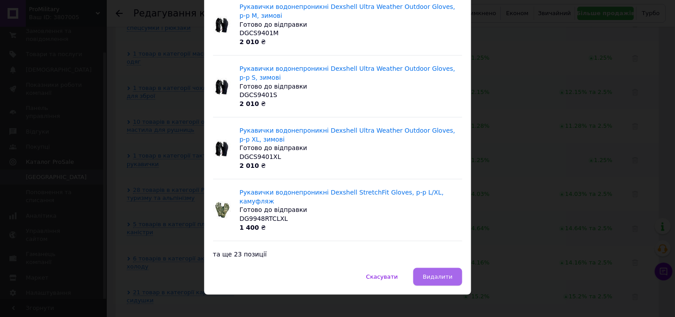
click at [445, 273] on span "Видалити" at bounding box center [437, 276] width 30 height 7
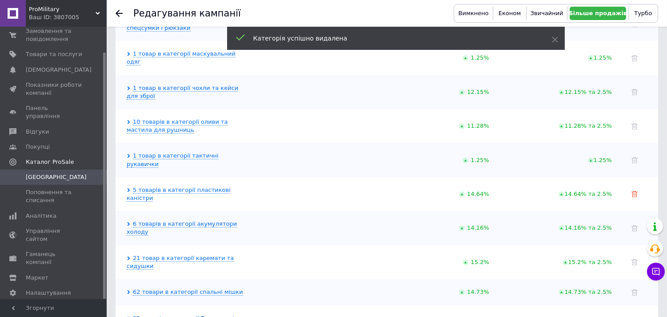
click at [635, 191] on icon at bounding box center [635, 194] width 6 height 6
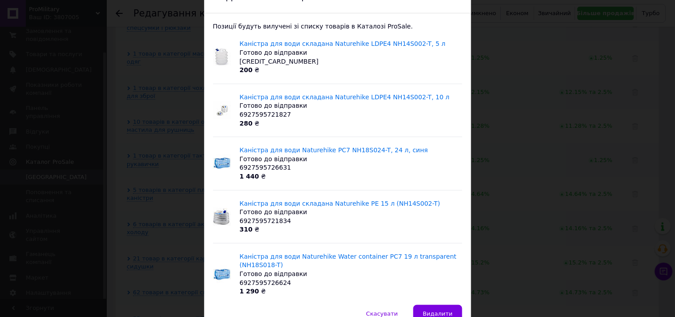
scroll to position [95, 0]
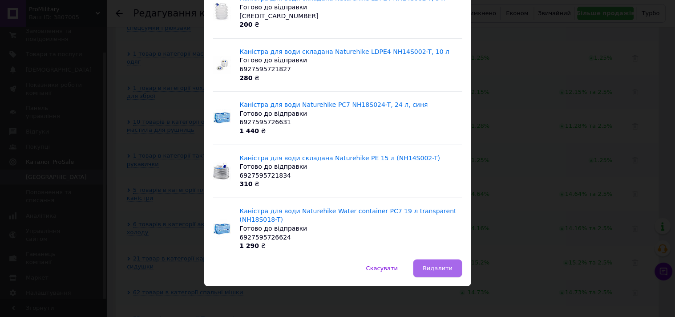
click at [428, 274] on button "Видалити" at bounding box center [437, 268] width 48 height 18
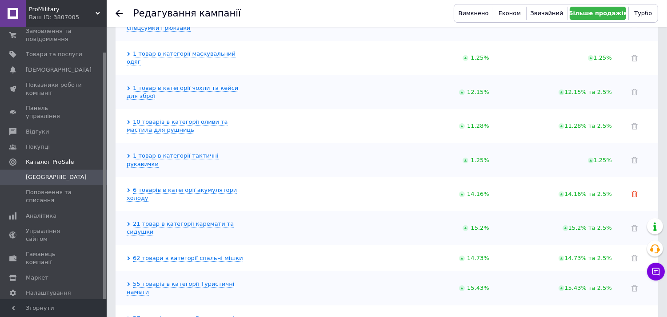
click at [634, 191] on icon at bounding box center [635, 194] width 6 height 6
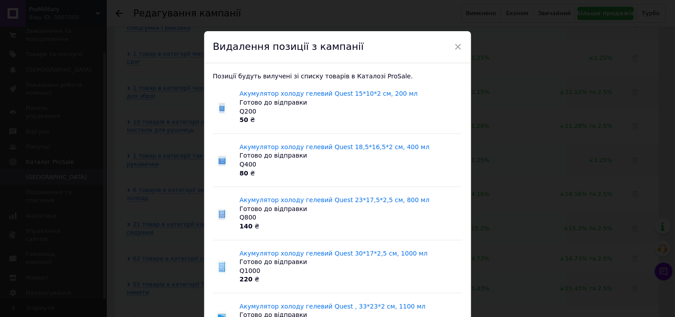
scroll to position [113, 0]
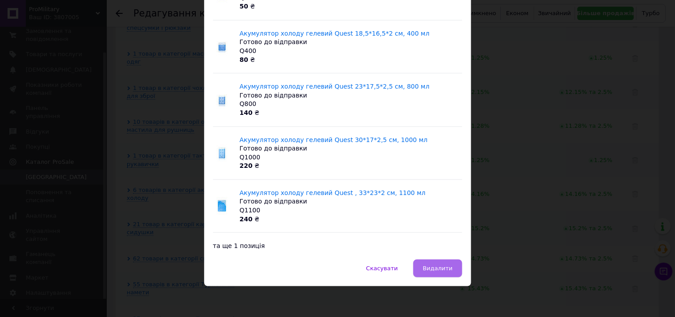
click at [427, 271] on span "Видалити" at bounding box center [437, 268] width 30 height 7
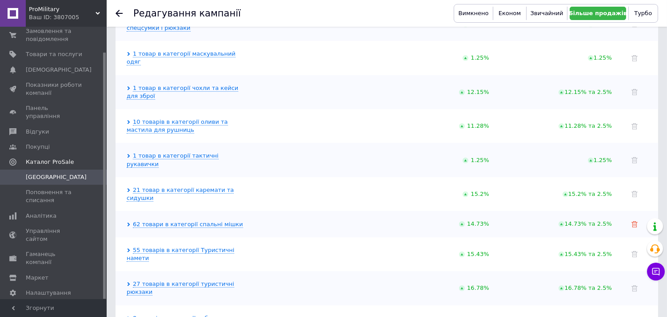
click at [635, 221] on use at bounding box center [635, 224] width 6 height 6
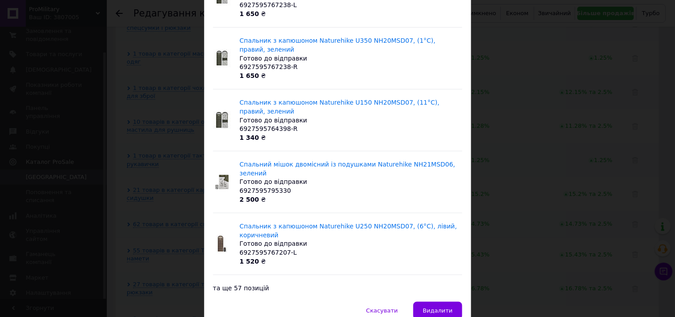
scroll to position [131, 0]
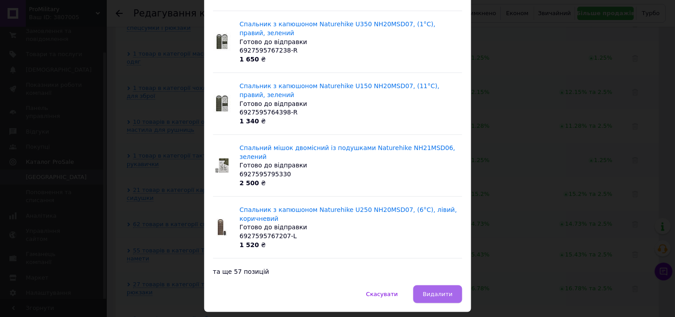
click at [431, 290] on span "Видалити" at bounding box center [437, 293] width 30 height 7
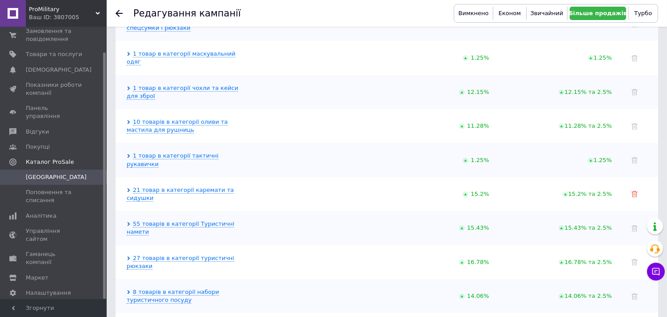
click at [636, 191] on icon at bounding box center [635, 194] width 6 height 6
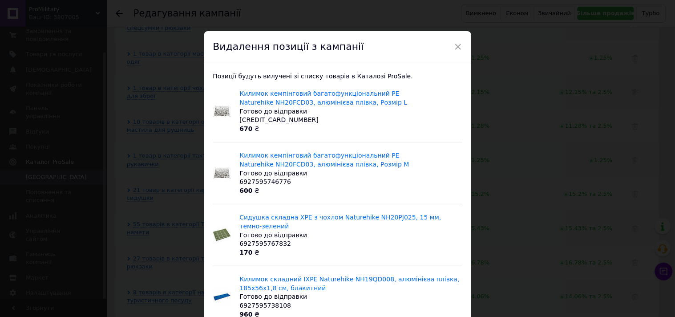
scroll to position [149, 0]
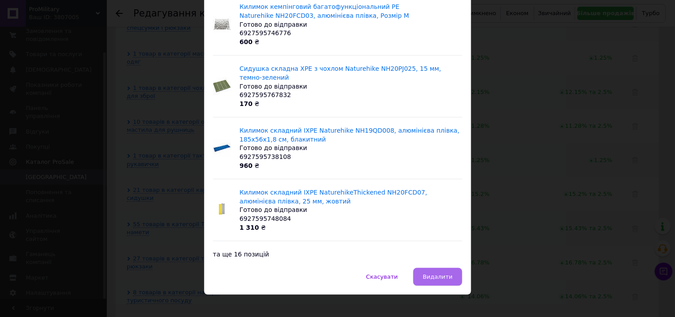
click at [427, 273] on span "Видалити" at bounding box center [437, 276] width 30 height 7
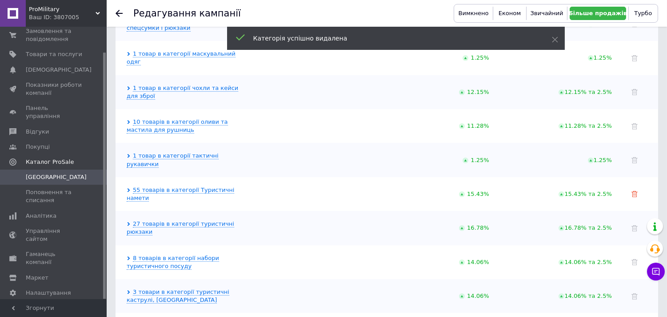
click at [636, 191] on icon at bounding box center [635, 194] width 6 height 6
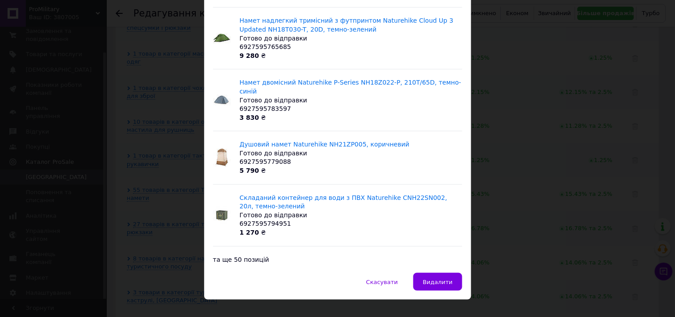
scroll to position [140, 0]
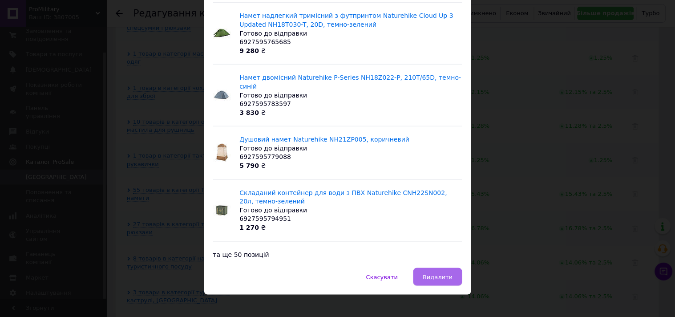
click at [439, 273] on span "Видалити" at bounding box center [437, 276] width 30 height 7
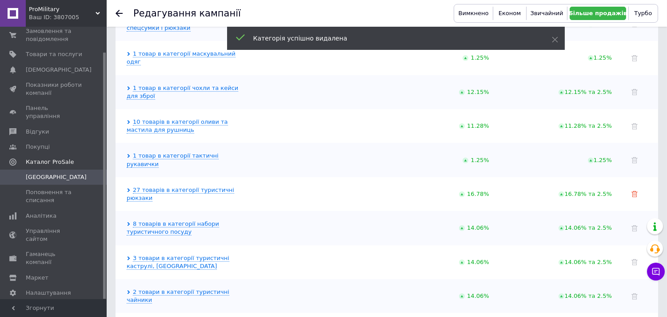
click at [638, 191] on icon at bounding box center [635, 194] width 6 height 6
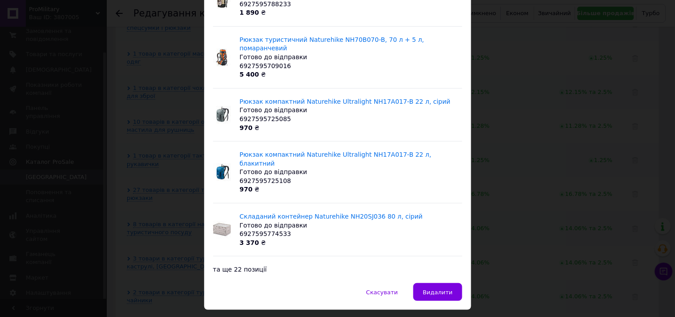
scroll to position [113, 0]
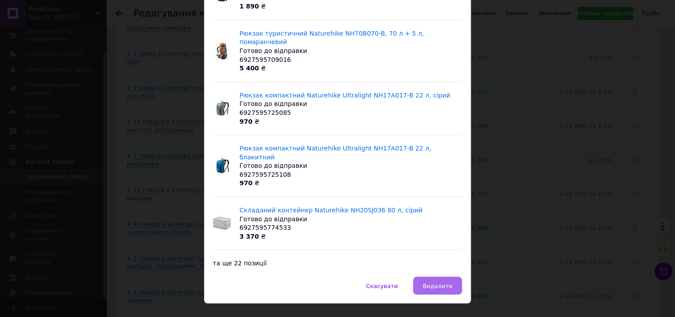
click at [445, 282] on span "Видалити" at bounding box center [437, 285] width 30 height 7
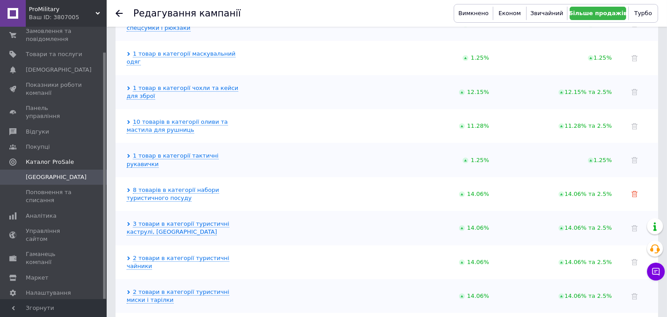
click at [634, 191] on use at bounding box center [635, 194] width 6 height 6
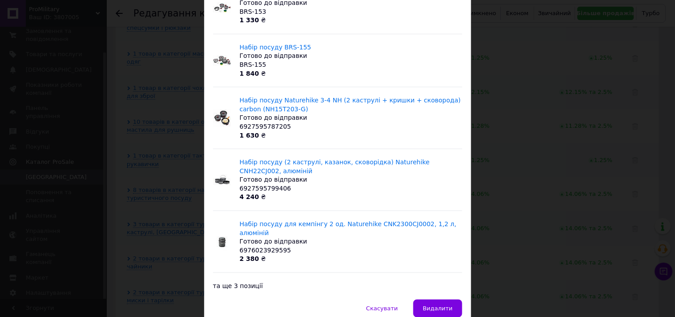
scroll to position [131, 0]
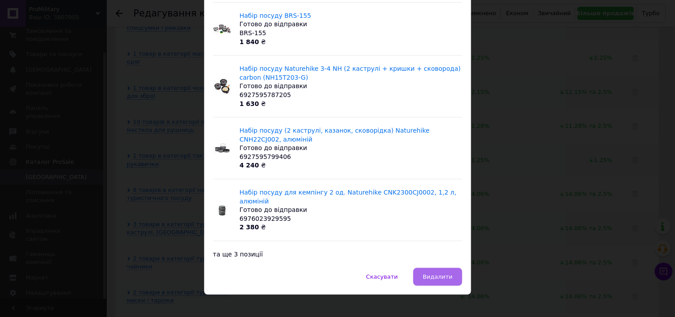
click at [453, 268] on button "Видалити" at bounding box center [437, 277] width 48 height 18
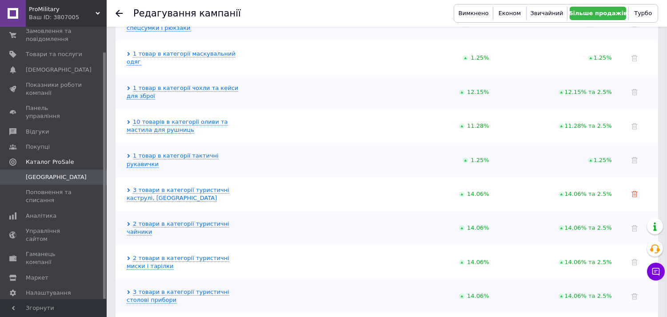
click at [635, 191] on icon at bounding box center [635, 194] width 6 height 6
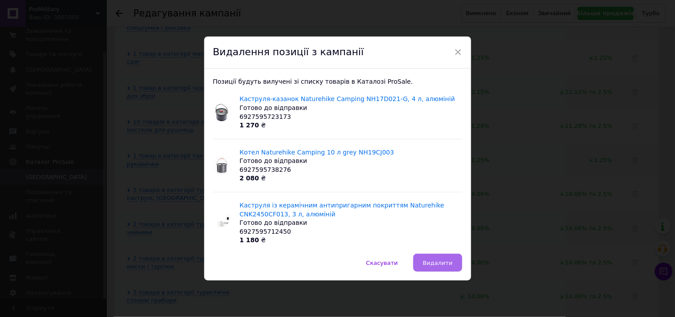
click at [435, 260] on span "Видалити" at bounding box center [437, 262] width 30 height 7
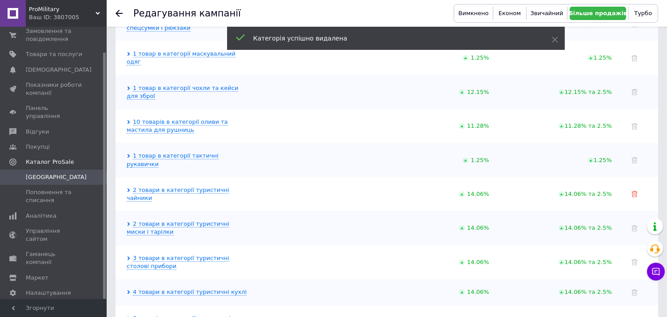
click at [632, 191] on icon at bounding box center [635, 194] width 6 height 6
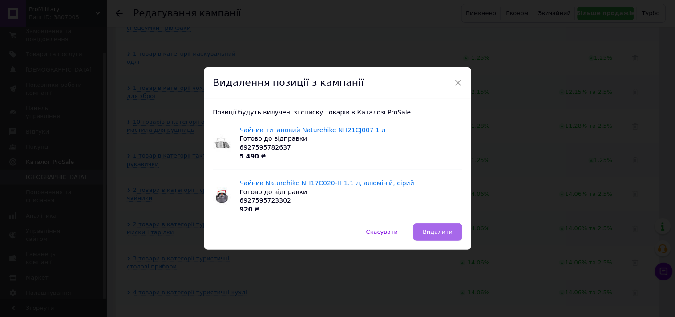
click at [428, 234] on span "Видалити" at bounding box center [437, 231] width 30 height 7
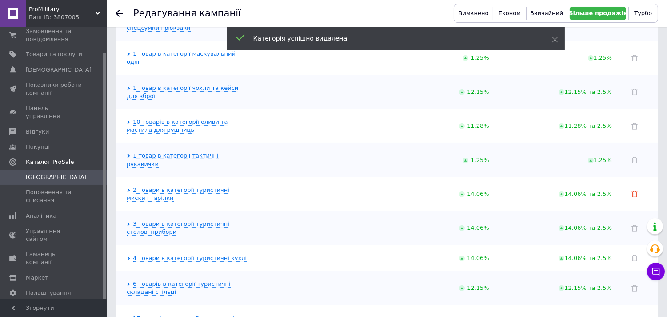
click at [635, 191] on icon at bounding box center [635, 194] width 6 height 6
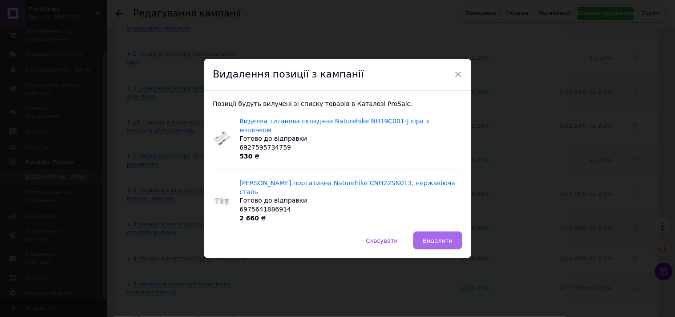
click at [436, 237] on span "Видалити" at bounding box center [437, 240] width 30 height 7
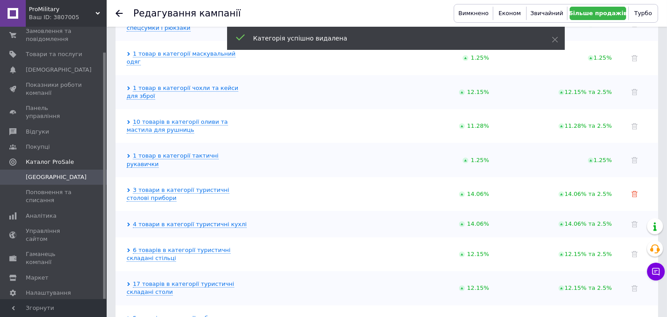
click at [636, 191] on use at bounding box center [635, 194] width 6 height 6
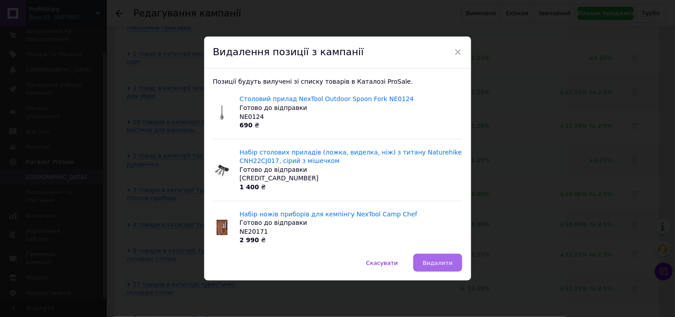
click at [436, 259] on span "Видалити" at bounding box center [437, 262] width 30 height 7
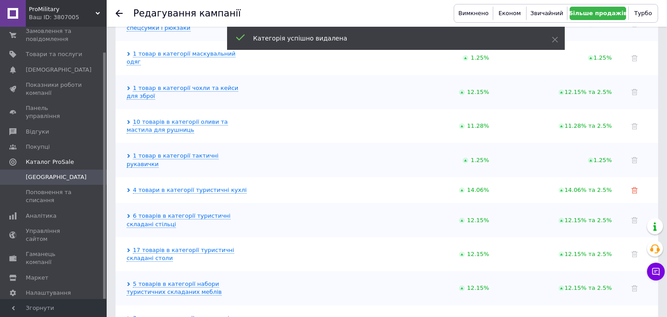
click at [636, 187] on icon at bounding box center [635, 190] width 6 height 6
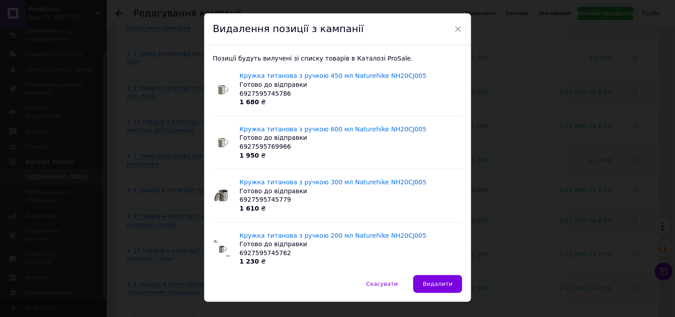
scroll to position [33, 0]
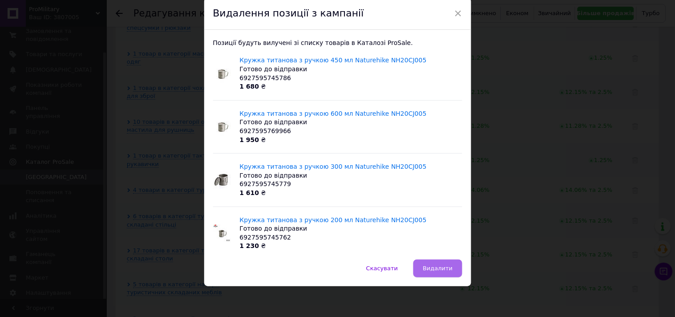
click at [442, 267] on span "Видалити" at bounding box center [437, 268] width 30 height 7
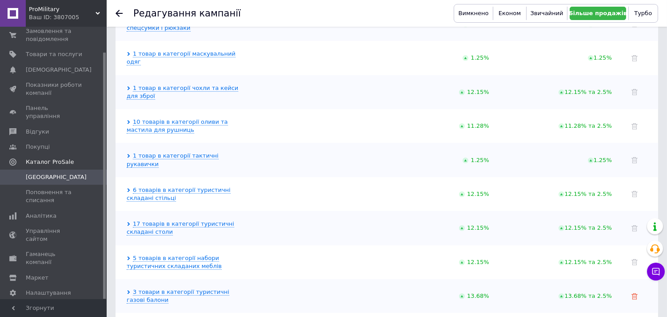
click at [634, 293] on icon at bounding box center [635, 296] width 6 height 6
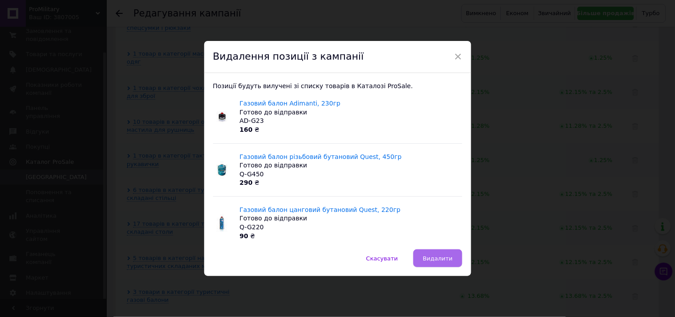
click at [437, 252] on button "Видалити" at bounding box center [437, 258] width 48 height 18
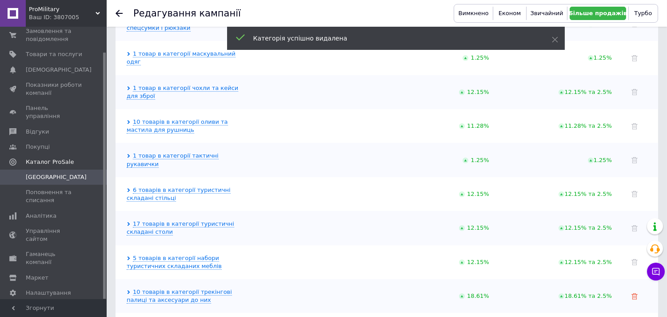
click at [634, 293] on use at bounding box center [635, 296] width 6 height 6
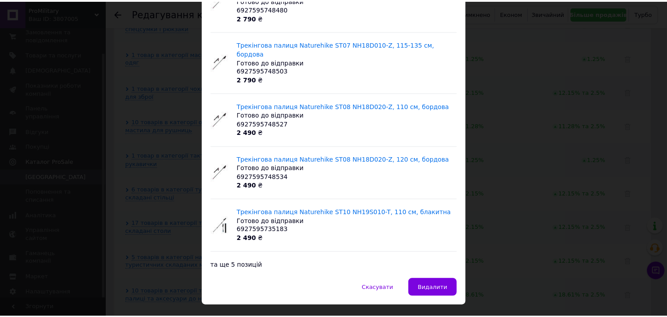
scroll to position [113, 0]
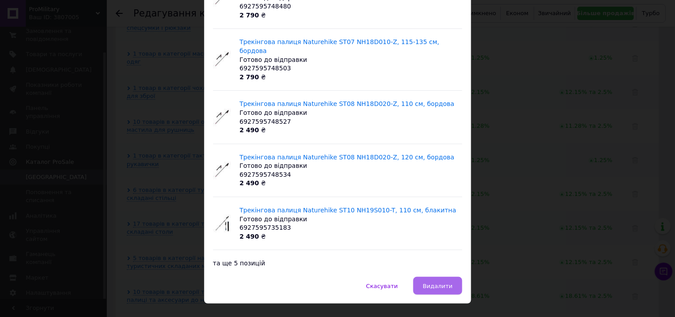
click at [443, 282] on span "Видалити" at bounding box center [437, 285] width 30 height 7
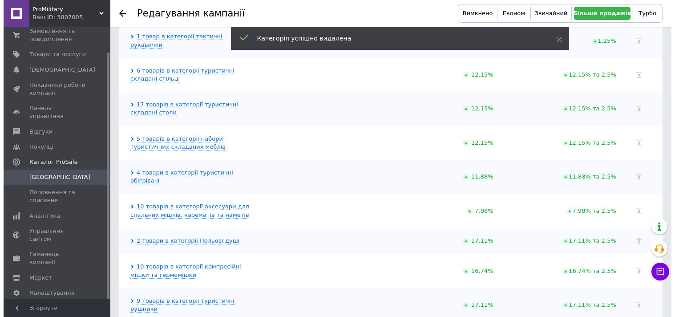
scroll to position [885, 0]
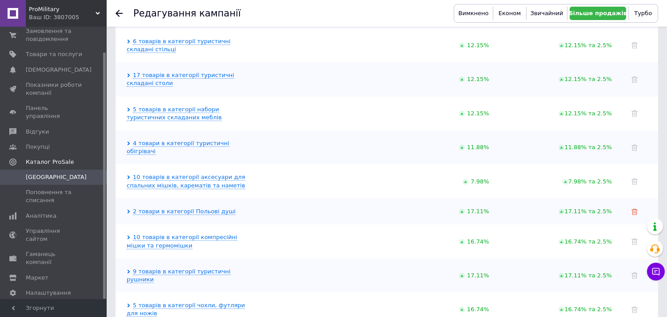
click at [635, 209] on icon at bounding box center [635, 212] width 6 height 6
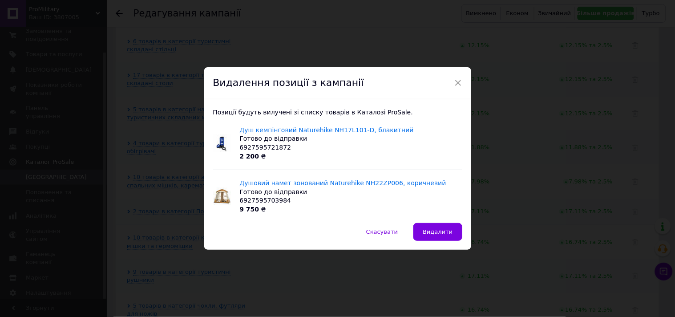
click at [446, 229] on span "Видалити" at bounding box center [437, 231] width 30 height 7
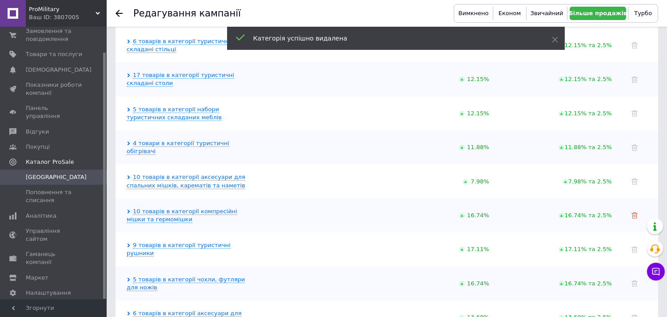
click at [635, 212] on icon at bounding box center [635, 215] width 6 height 6
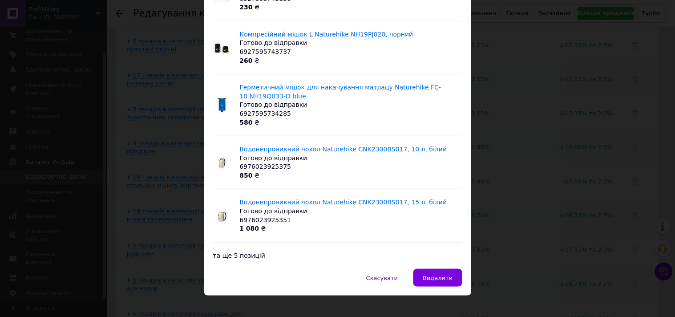
scroll to position [122, 0]
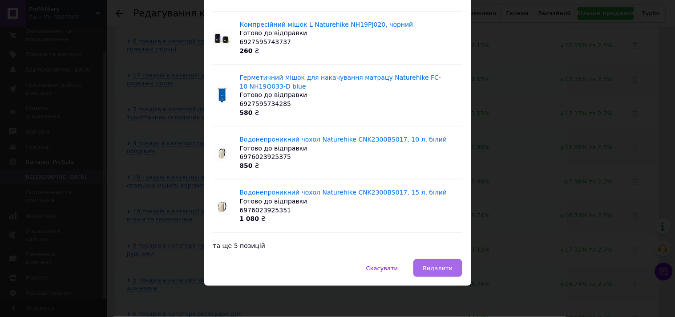
click at [448, 264] on button "Видалити" at bounding box center [437, 268] width 48 height 18
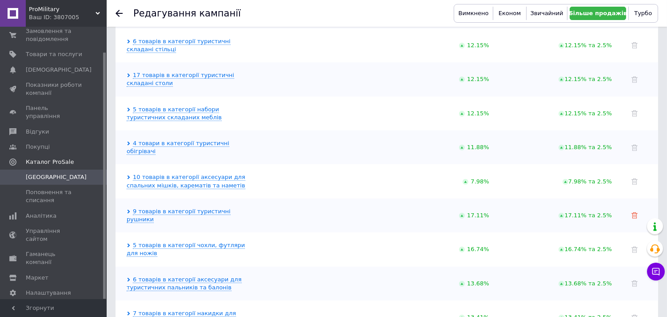
click at [635, 212] on icon at bounding box center [635, 215] width 6 height 6
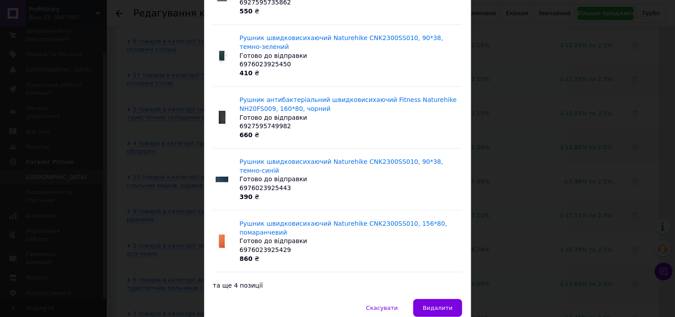
scroll to position [131, 0]
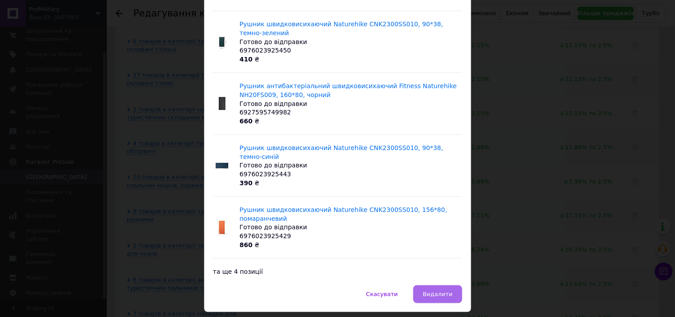
click at [433, 290] on span "Видалити" at bounding box center [437, 293] width 30 height 7
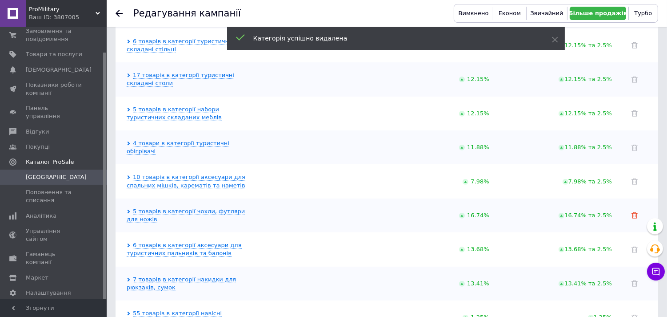
click at [637, 212] on use at bounding box center [635, 215] width 6 height 6
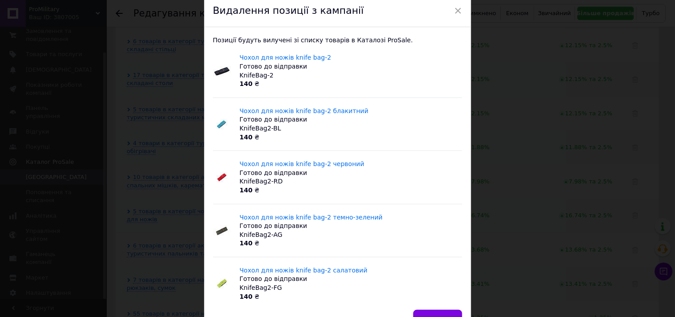
scroll to position [87, 0]
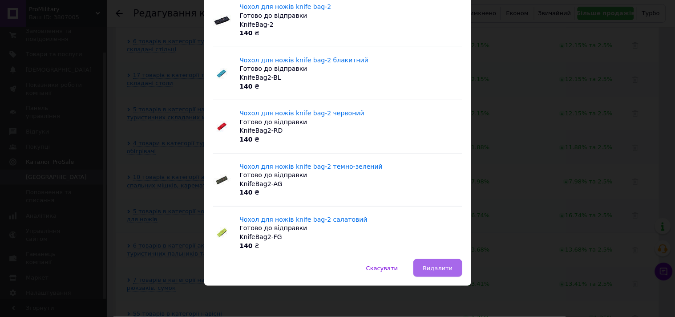
click at [449, 265] on span "Видалити" at bounding box center [437, 268] width 30 height 7
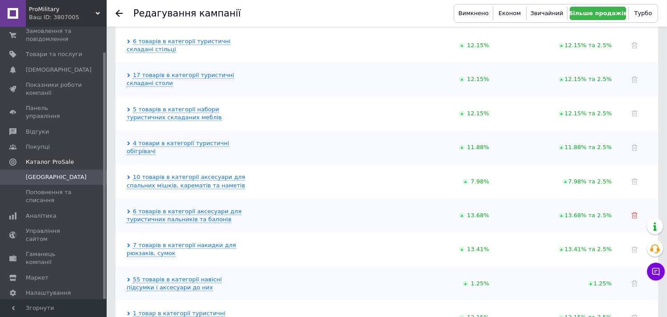
click at [635, 212] on link at bounding box center [635, 215] width 6 height 7
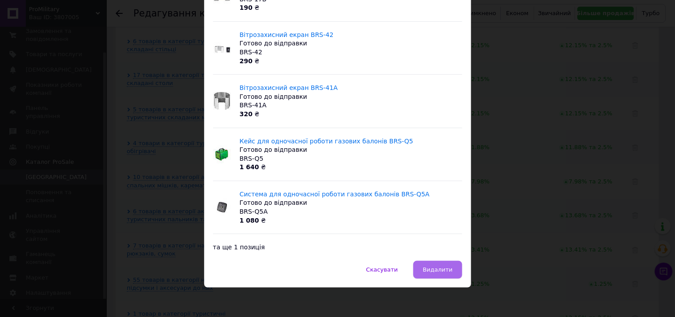
scroll to position [113, 0]
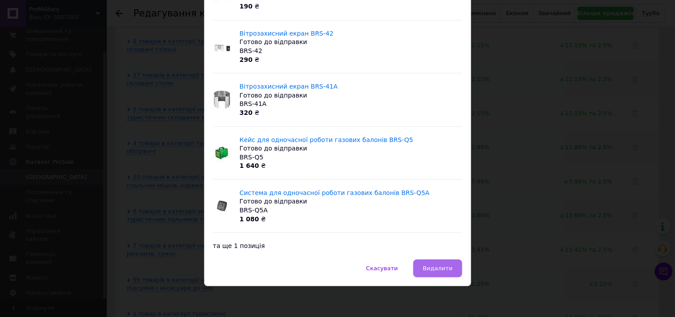
click at [426, 266] on span "Видалити" at bounding box center [437, 268] width 30 height 7
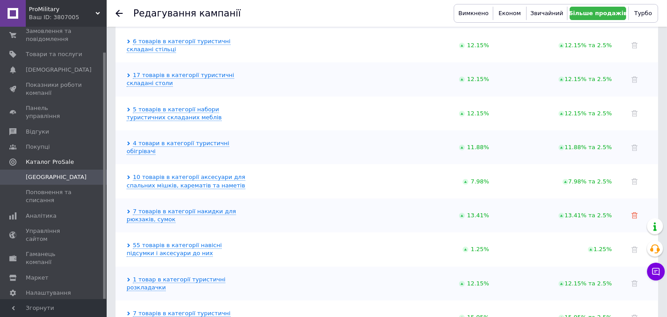
click at [637, 212] on icon at bounding box center [635, 215] width 6 height 6
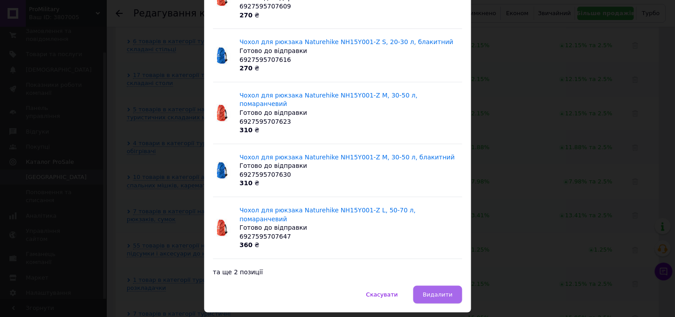
click at [443, 291] on span "Видалити" at bounding box center [437, 294] width 30 height 7
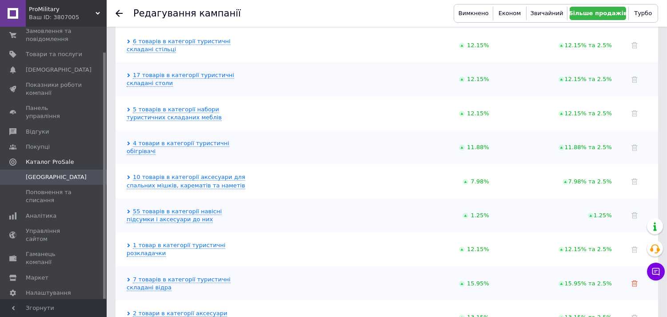
click at [635, 280] on icon at bounding box center [635, 283] width 6 height 6
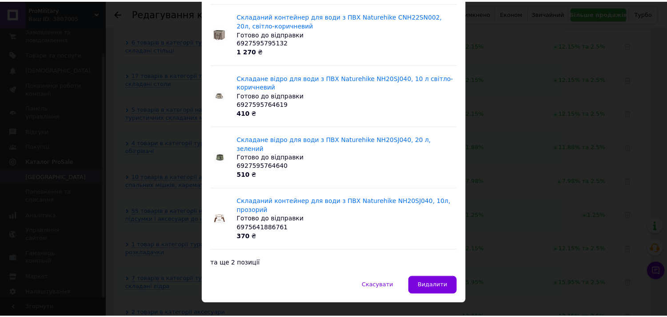
scroll to position [140, 0]
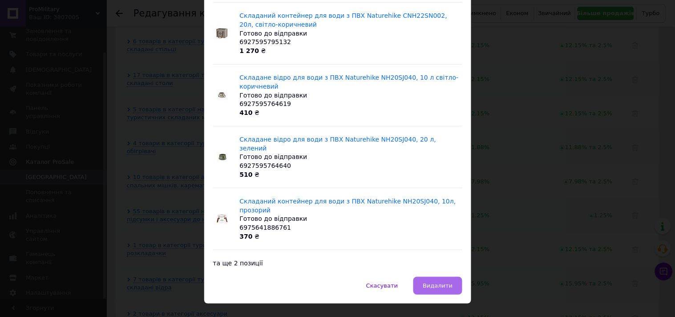
click at [439, 282] on span "Видалити" at bounding box center [437, 285] width 30 height 7
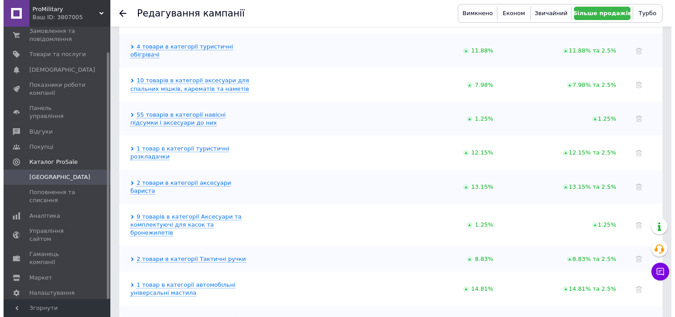
scroll to position [984, 0]
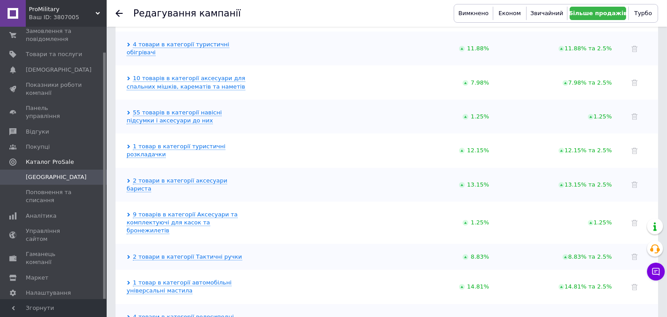
click at [128, 179] on icon at bounding box center [129, 181] width 4 height 4
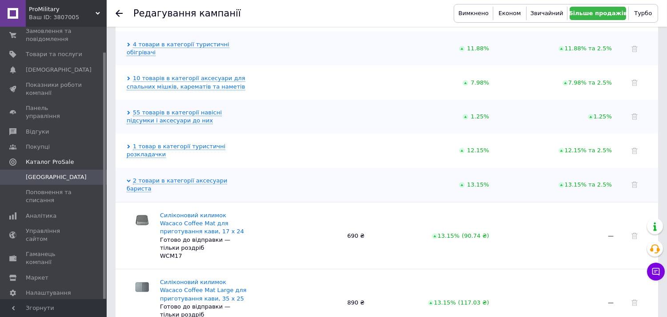
click at [638, 181] on div at bounding box center [640, 185] width 27 height 8
click at [637, 181] on icon at bounding box center [635, 184] width 6 height 6
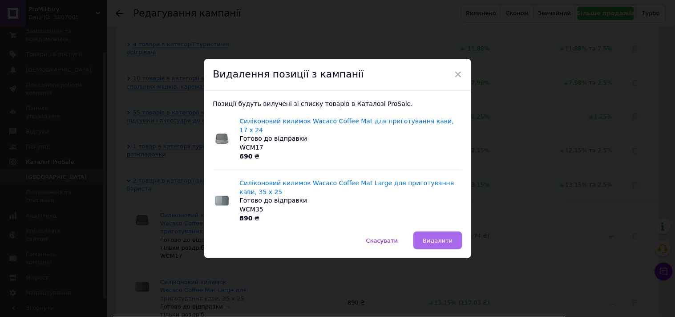
click at [437, 231] on button "Видалити" at bounding box center [437, 240] width 48 height 18
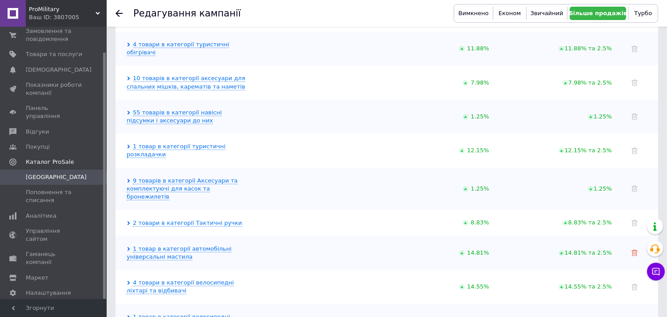
click at [638, 249] on icon at bounding box center [635, 252] width 6 height 6
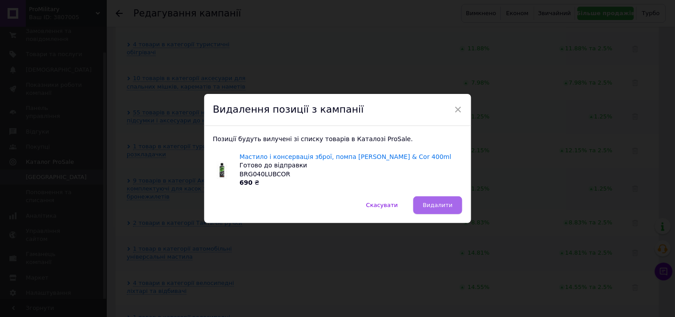
click at [446, 205] on span "Видалити" at bounding box center [437, 204] width 30 height 7
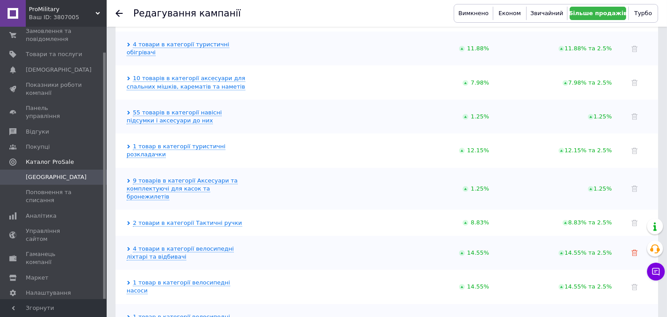
click at [635, 249] on icon at bounding box center [635, 252] width 6 height 6
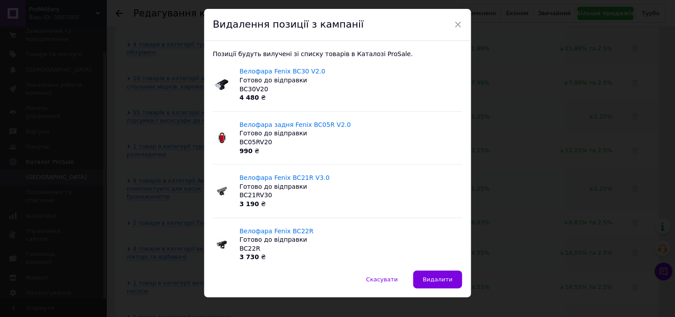
scroll to position [33, 0]
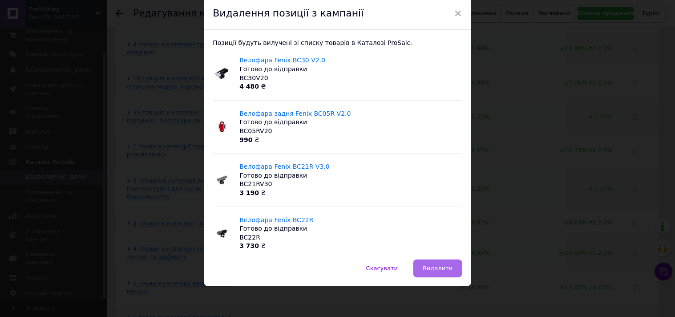
click at [427, 268] on span "Видалити" at bounding box center [437, 268] width 30 height 7
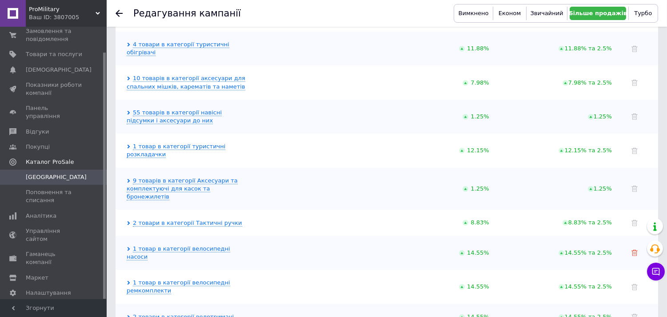
click at [634, 249] on icon at bounding box center [635, 252] width 6 height 6
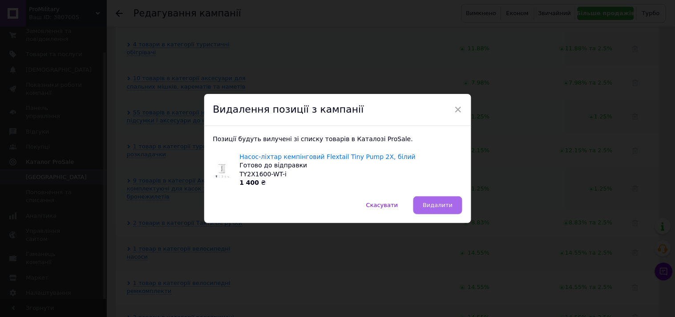
click at [437, 206] on span "Видалити" at bounding box center [437, 204] width 30 height 7
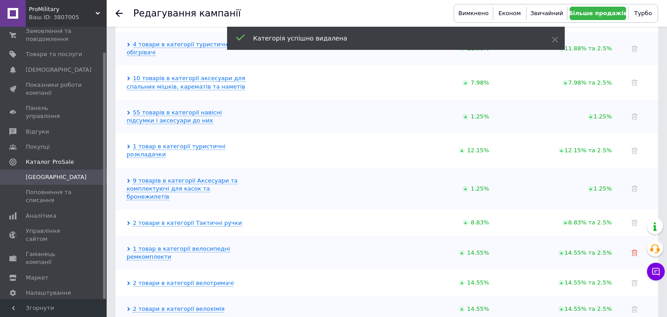
click at [637, 249] on icon at bounding box center [635, 252] width 6 height 6
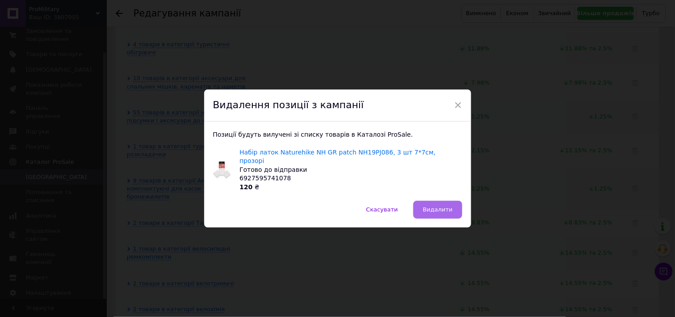
click at [442, 206] on span "Видалити" at bounding box center [437, 209] width 30 height 7
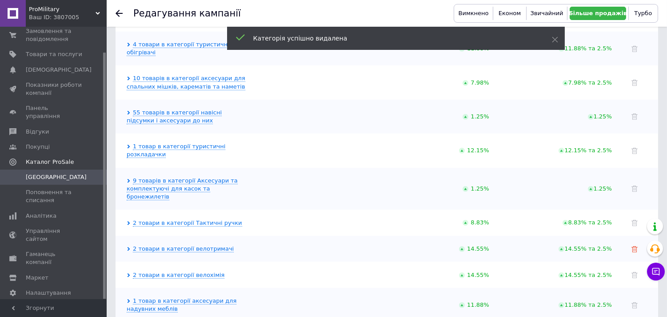
click at [637, 246] on use at bounding box center [635, 249] width 6 height 6
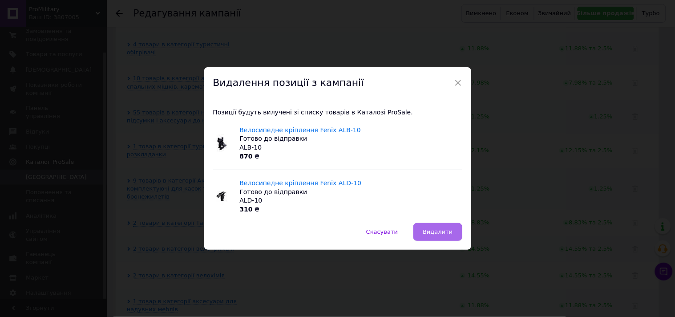
click at [442, 232] on span "Видалити" at bounding box center [437, 231] width 30 height 7
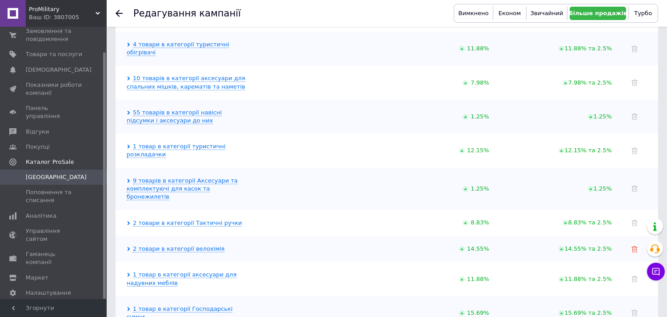
click at [633, 246] on icon at bounding box center [635, 249] width 6 height 6
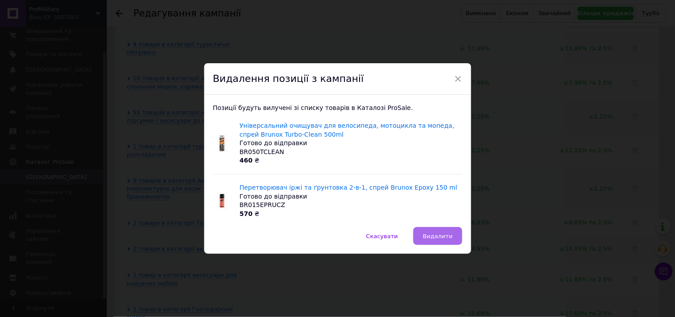
click at [440, 235] on span "Видалити" at bounding box center [437, 236] width 30 height 7
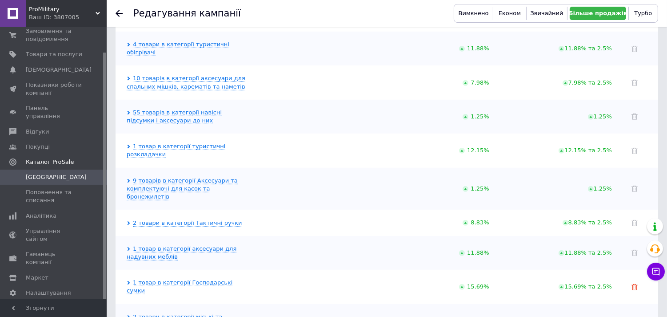
click at [633, 284] on icon at bounding box center [635, 287] width 6 height 6
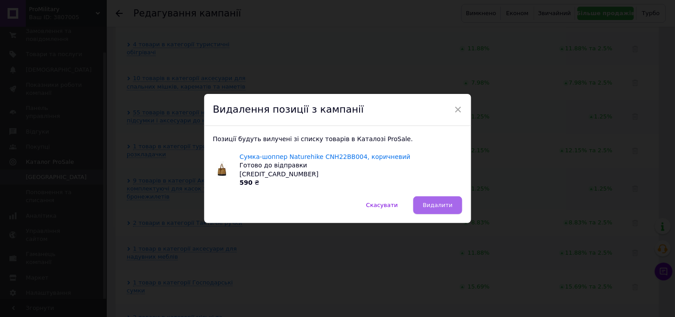
click at [449, 205] on span "Видалити" at bounding box center [437, 204] width 30 height 7
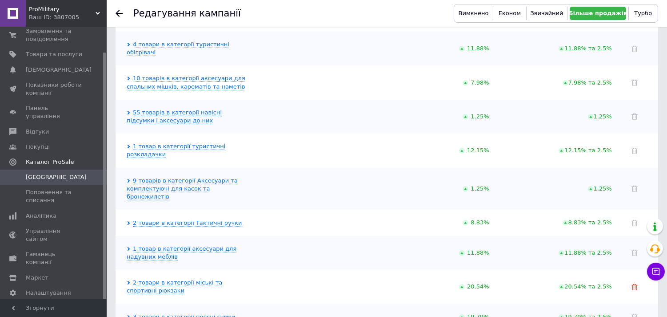
click at [633, 284] on use at bounding box center [635, 287] width 6 height 6
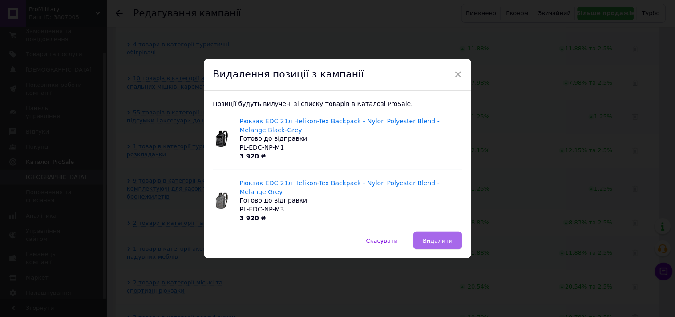
click at [441, 238] on span "Видалити" at bounding box center [437, 240] width 30 height 7
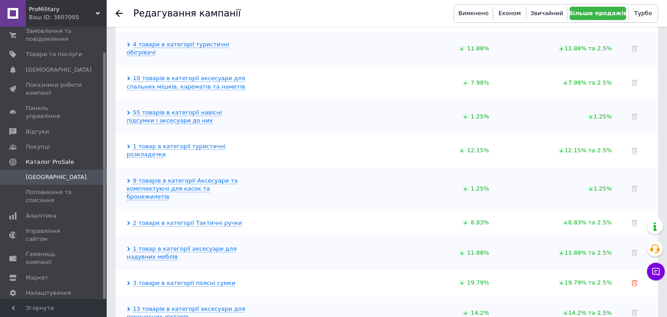
click at [635, 280] on icon at bounding box center [635, 283] width 6 height 6
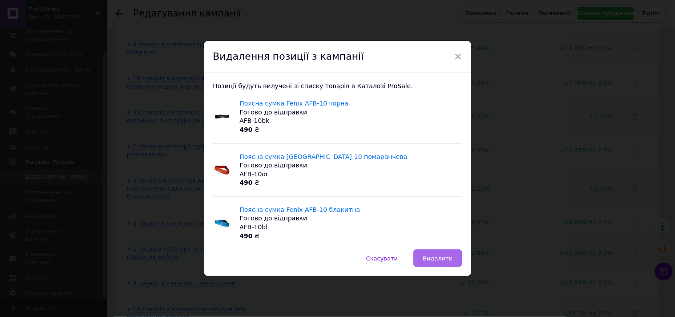
click at [451, 256] on button "Видалити" at bounding box center [437, 258] width 48 height 18
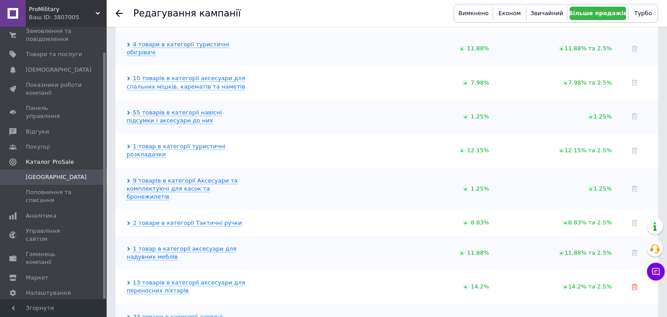
click at [636, 284] on icon at bounding box center [635, 287] width 6 height 6
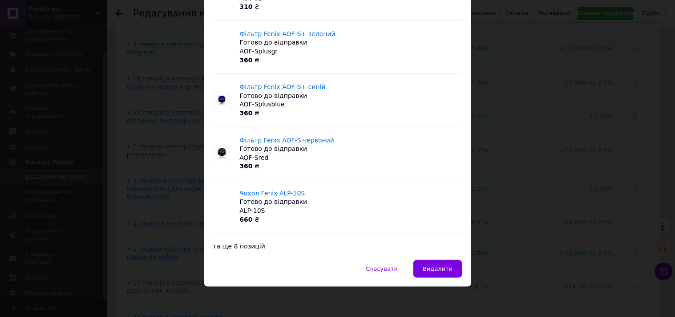
scroll to position [113, 0]
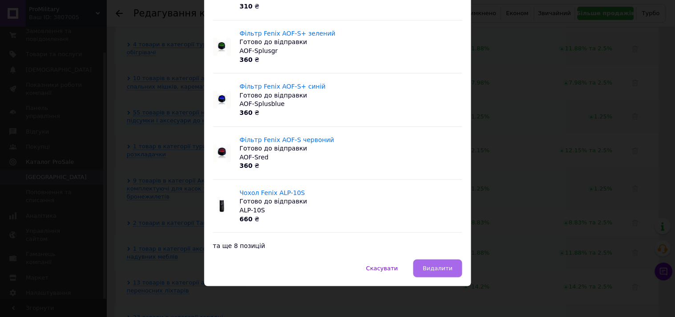
click at [452, 269] on button "Видалити" at bounding box center [437, 268] width 48 height 18
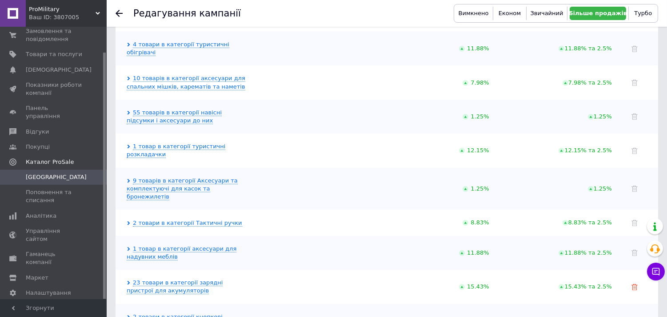
click at [635, 284] on icon at bounding box center [635, 287] width 6 height 6
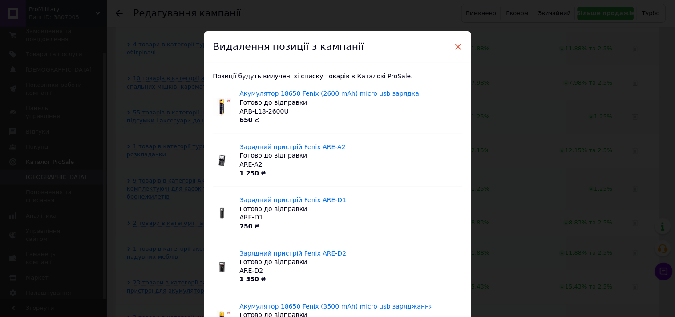
click at [457, 46] on span "×" at bounding box center [458, 46] width 8 height 15
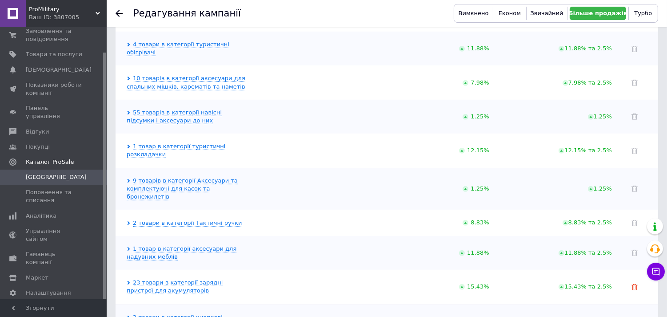
click at [637, 284] on use at bounding box center [635, 287] width 6 height 6
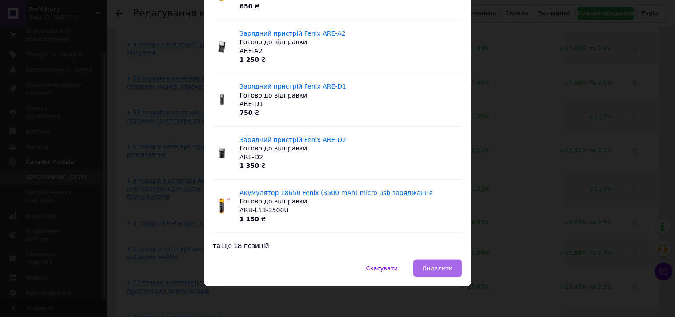
click at [443, 267] on span "Видалити" at bounding box center [437, 268] width 30 height 7
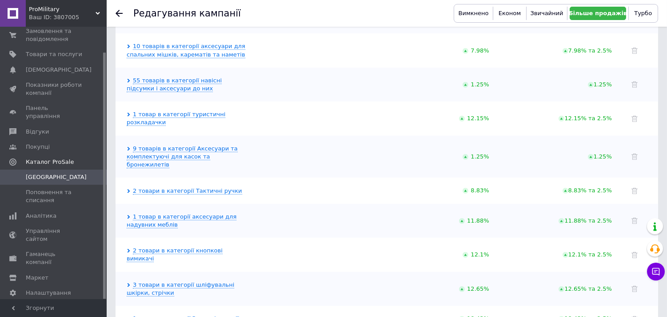
scroll to position [1033, 0]
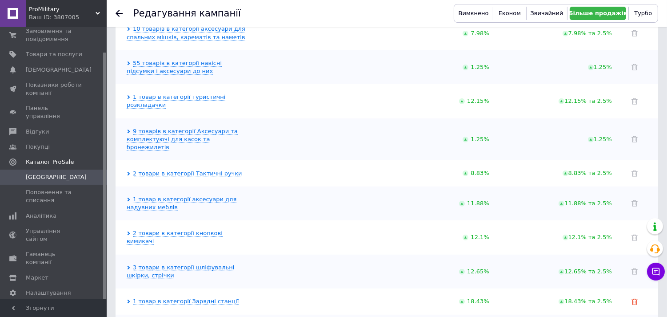
click at [637, 298] on icon at bounding box center [635, 301] width 6 height 6
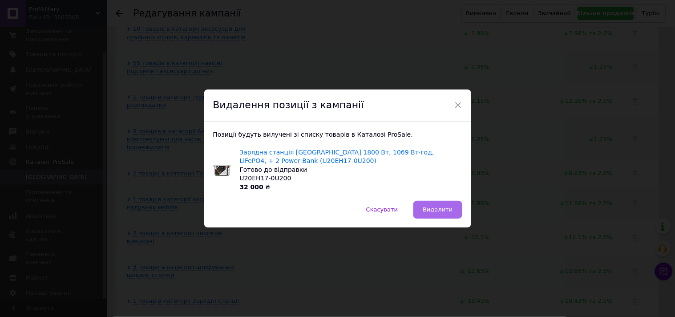
click at [444, 209] on span "Видалити" at bounding box center [437, 209] width 30 height 7
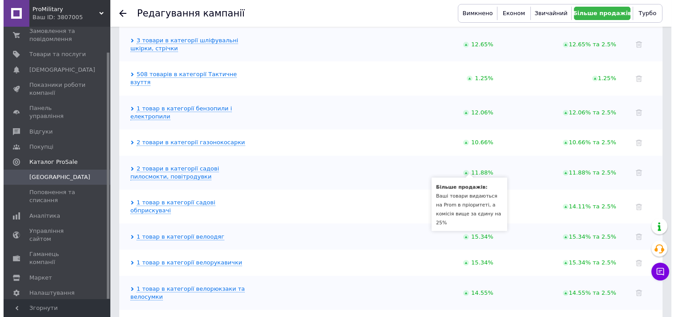
scroll to position [1275, 0]
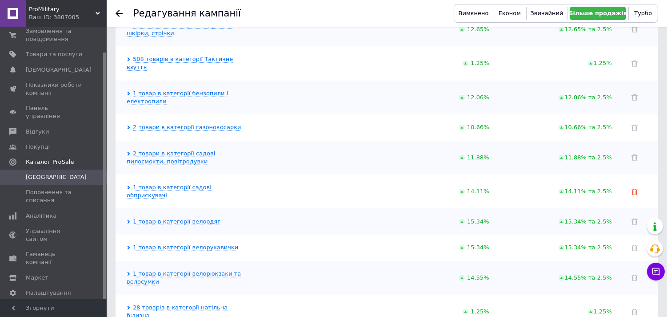
click at [637, 189] on icon at bounding box center [635, 192] width 6 height 6
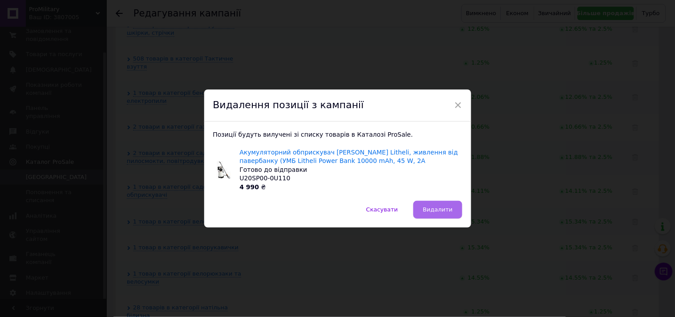
click at [438, 206] on span "Видалити" at bounding box center [437, 209] width 30 height 7
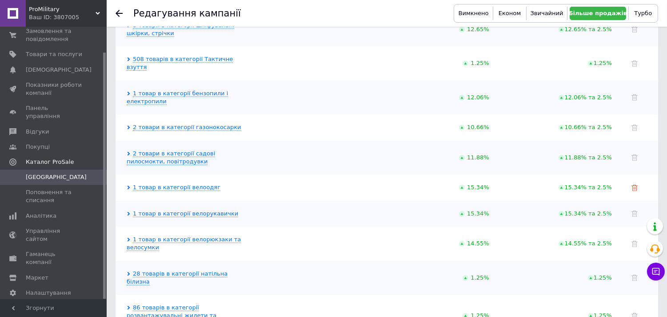
click at [637, 185] on use at bounding box center [635, 188] width 6 height 6
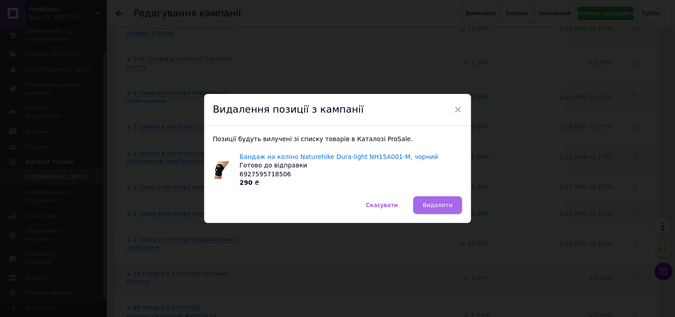
click at [445, 205] on span "Видалити" at bounding box center [437, 204] width 30 height 7
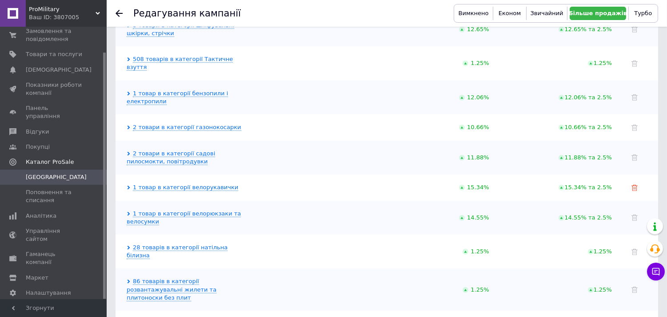
click at [633, 185] on icon at bounding box center [635, 188] width 6 height 6
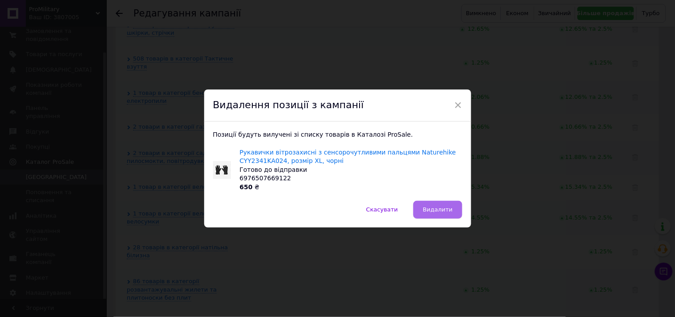
click at [442, 210] on span "Видалити" at bounding box center [437, 209] width 30 height 7
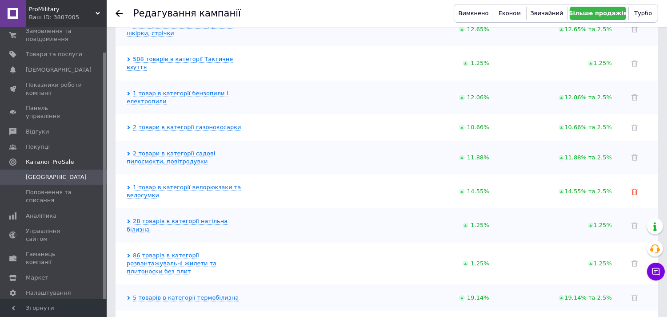
click at [635, 189] on icon at bounding box center [635, 192] width 6 height 6
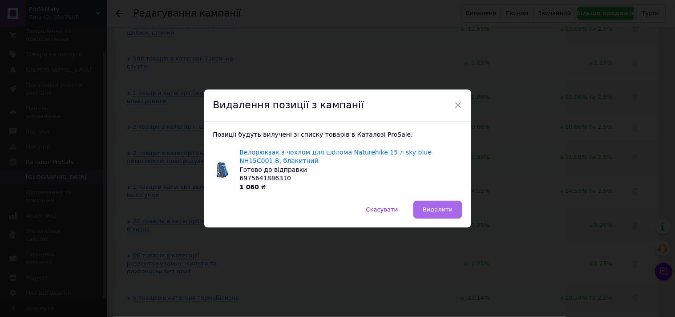
click at [444, 212] on span "Видалити" at bounding box center [437, 209] width 30 height 7
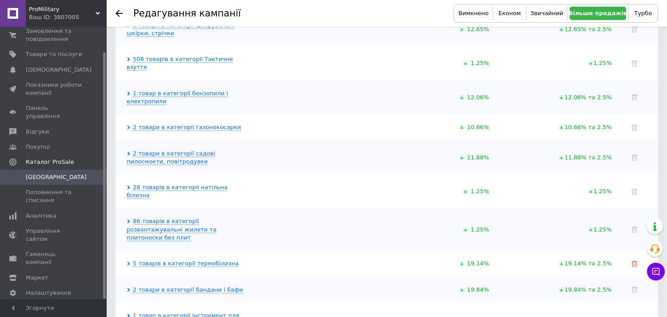
click at [635, 261] on icon at bounding box center [635, 264] width 6 height 6
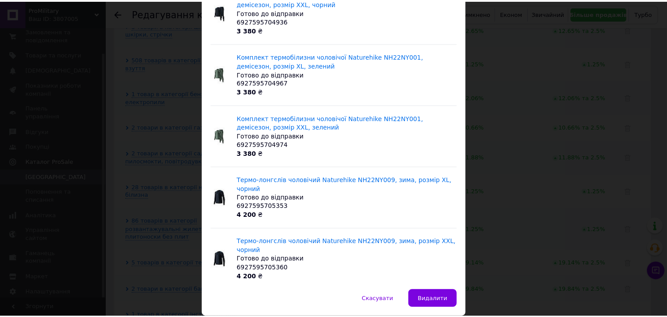
scroll to position [113, 0]
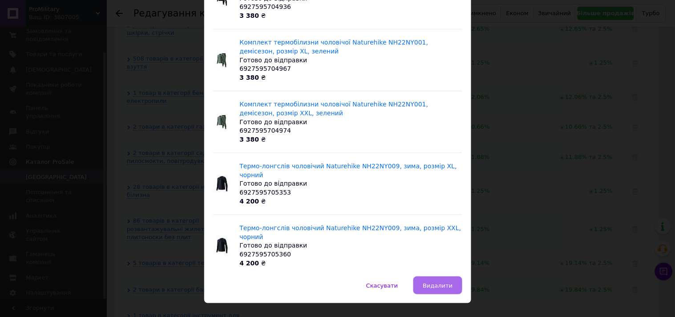
click at [441, 282] on span "Видалити" at bounding box center [437, 285] width 30 height 7
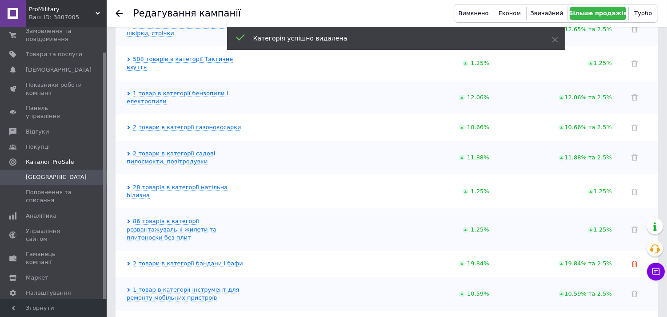
click at [635, 261] on icon at bounding box center [635, 264] width 6 height 6
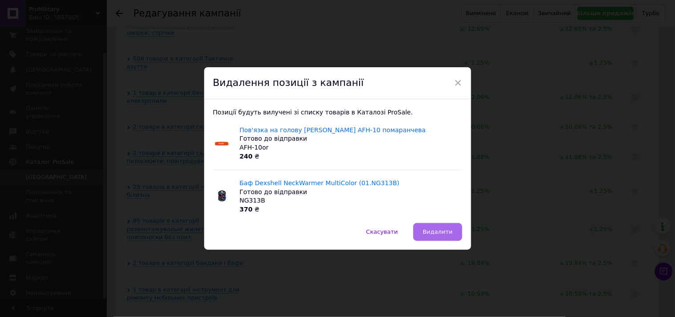
click at [447, 232] on span "Видалити" at bounding box center [437, 231] width 30 height 7
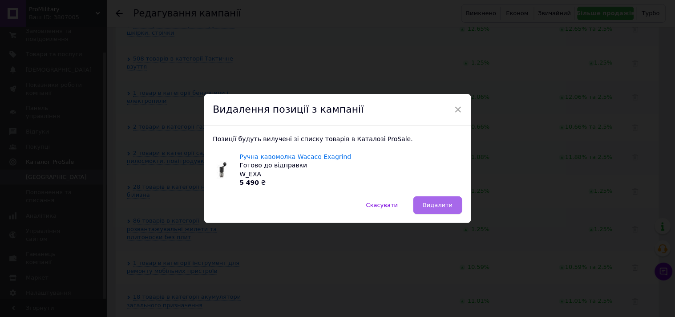
click at [441, 201] on span "Видалити" at bounding box center [437, 204] width 30 height 7
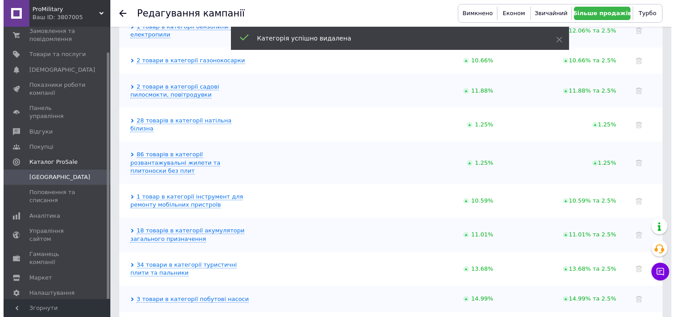
scroll to position [1374, 0]
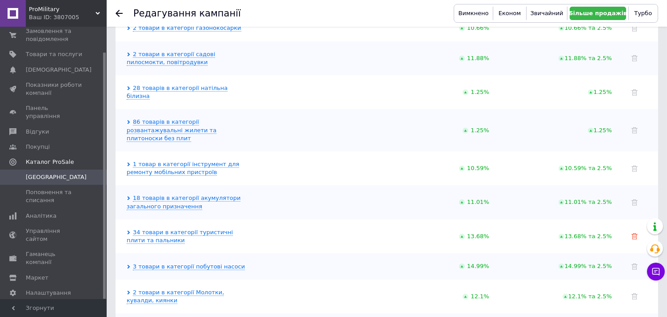
click at [635, 233] on icon at bounding box center [635, 236] width 6 height 6
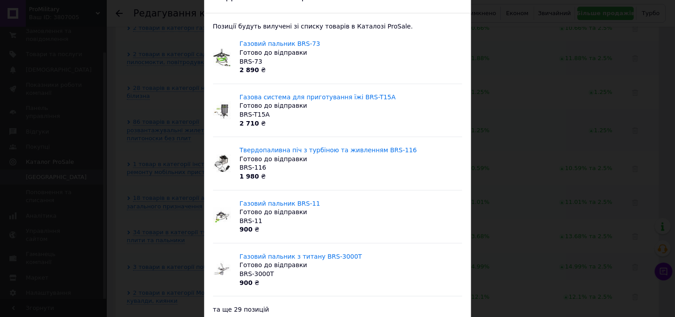
scroll to position [113, 0]
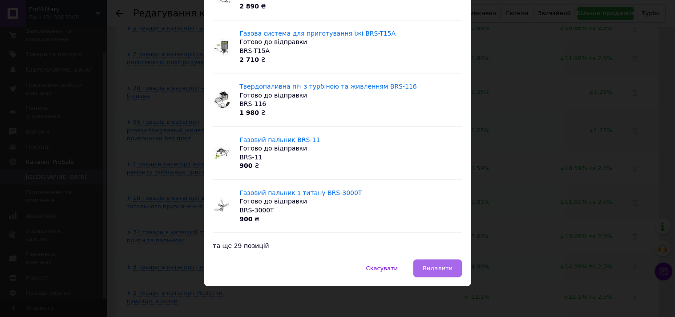
click at [424, 268] on button "Видалити" at bounding box center [437, 268] width 48 height 18
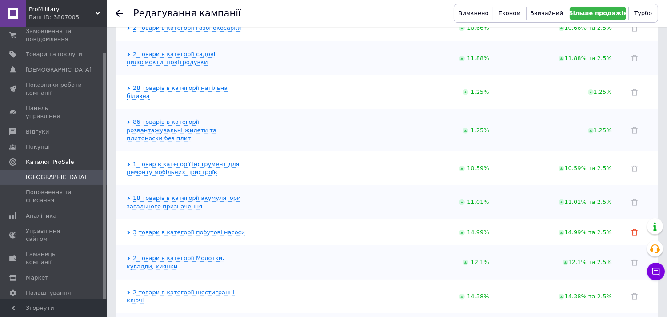
click at [634, 229] on icon at bounding box center [635, 232] width 6 height 6
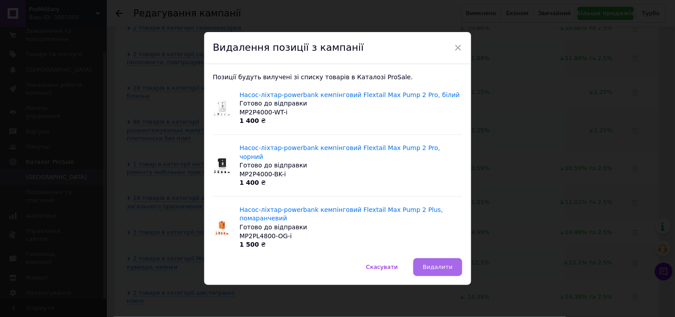
click at [441, 263] on span "Видалити" at bounding box center [437, 266] width 30 height 7
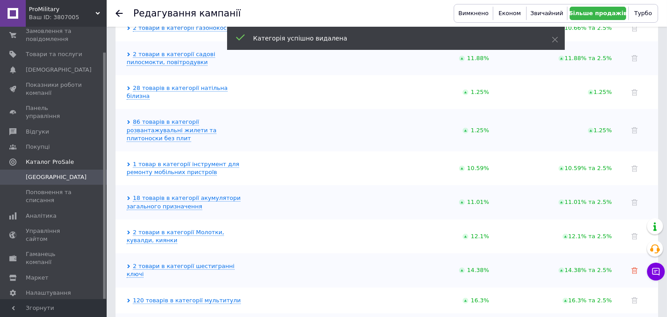
click at [634, 267] on use at bounding box center [635, 270] width 6 height 6
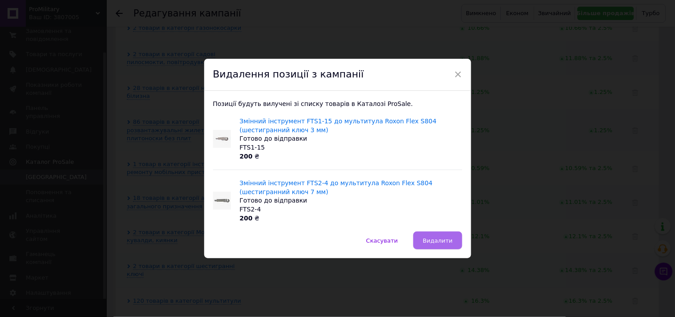
click at [441, 238] on span "Видалити" at bounding box center [437, 240] width 30 height 7
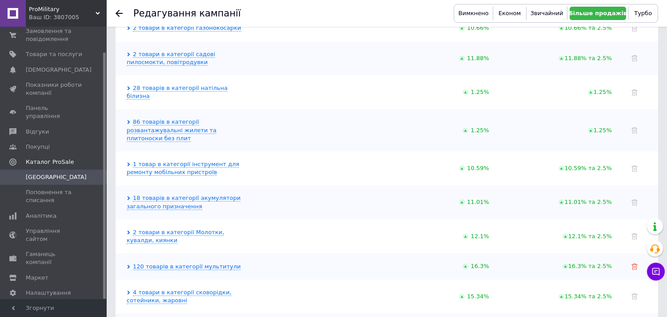
click at [636, 263] on use at bounding box center [635, 266] width 6 height 6
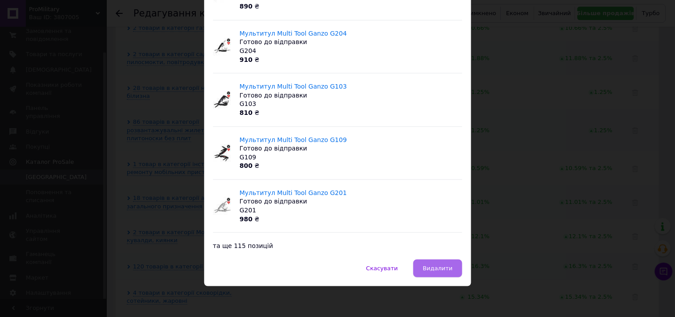
click at [447, 268] on span "Видалити" at bounding box center [437, 268] width 30 height 7
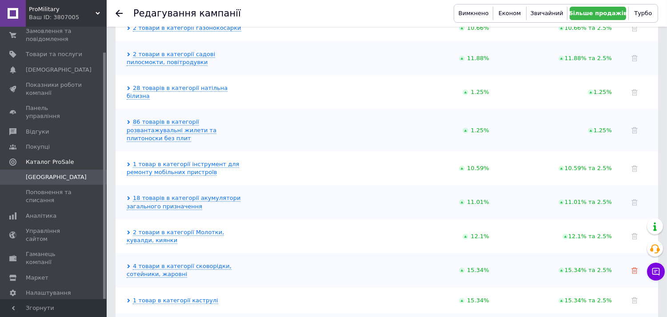
click at [633, 267] on icon at bounding box center [635, 270] width 6 height 6
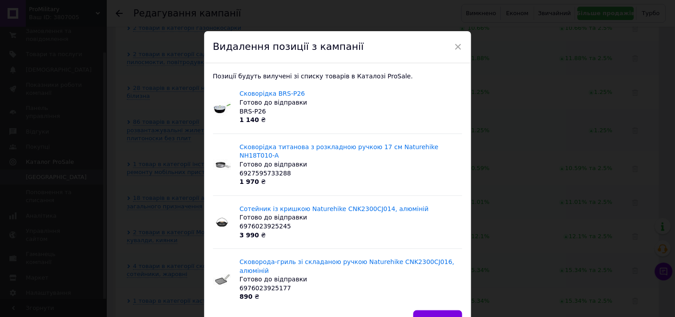
scroll to position [33, 0]
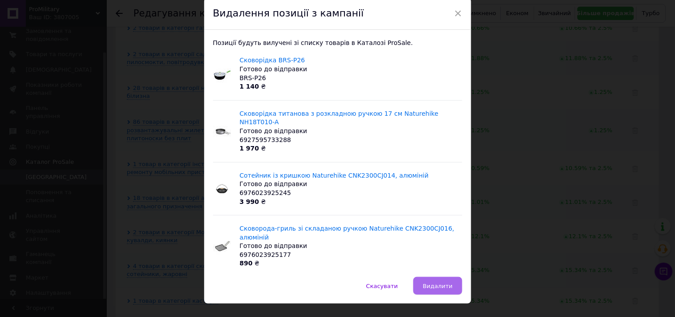
click at [439, 277] on button "Видалити" at bounding box center [437, 286] width 48 height 18
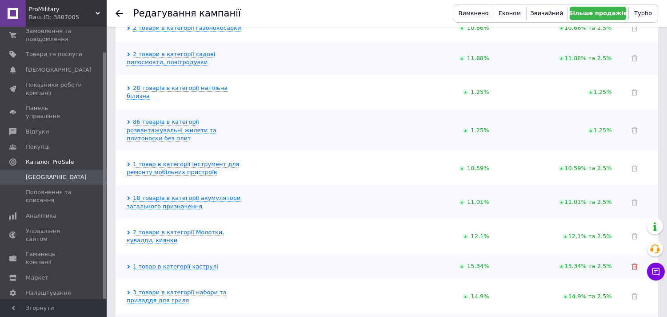
click at [634, 263] on icon at bounding box center [635, 266] width 6 height 6
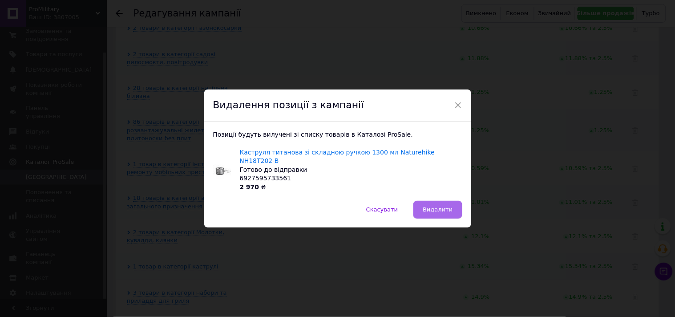
click at [442, 207] on span "Видалити" at bounding box center [437, 209] width 30 height 7
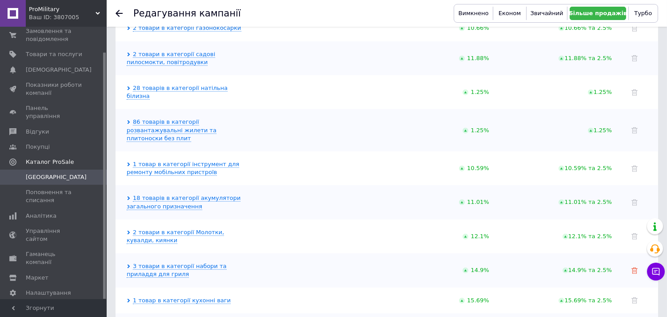
click at [636, 267] on icon at bounding box center [635, 270] width 6 height 6
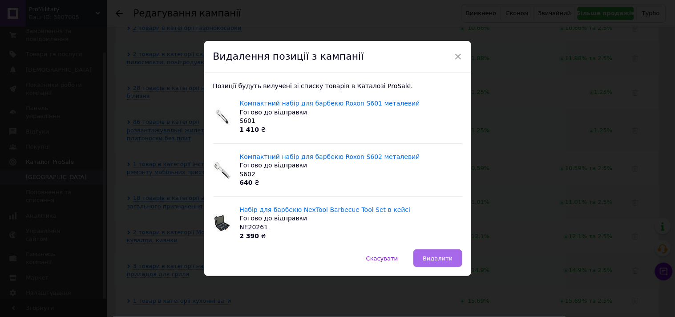
click at [439, 256] on span "Видалити" at bounding box center [437, 258] width 30 height 7
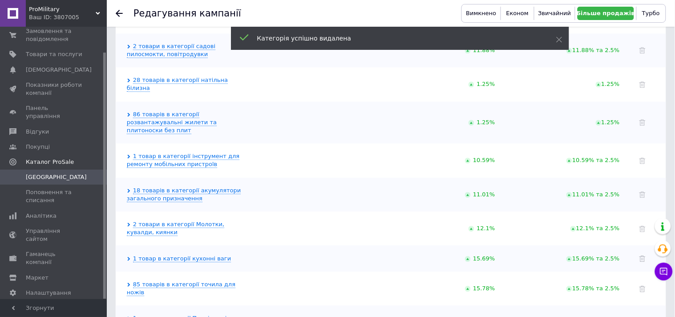
scroll to position [1345, 0]
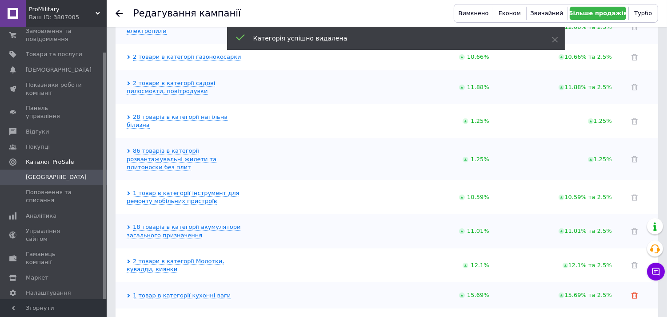
click at [636, 292] on icon at bounding box center [635, 295] width 6 height 6
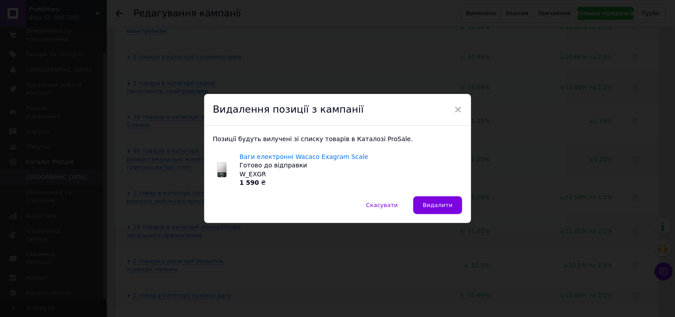
click at [453, 207] on button "Видалити" at bounding box center [437, 205] width 48 height 18
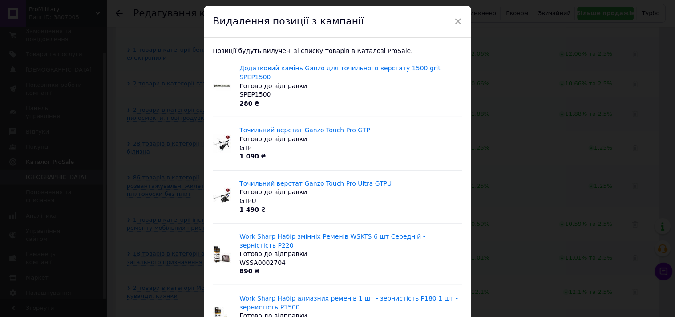
scroll to position [0, 0]
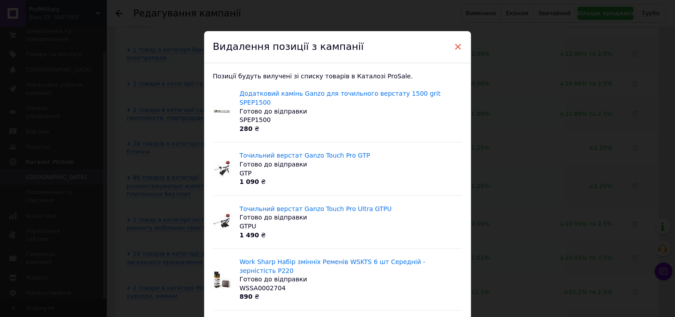
click at [457, 46] on span "×" at bounding box center [458, 46] width 8 height 15
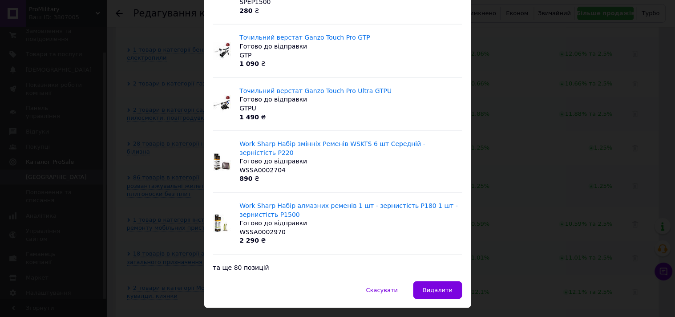
scroll to position [122, 0]
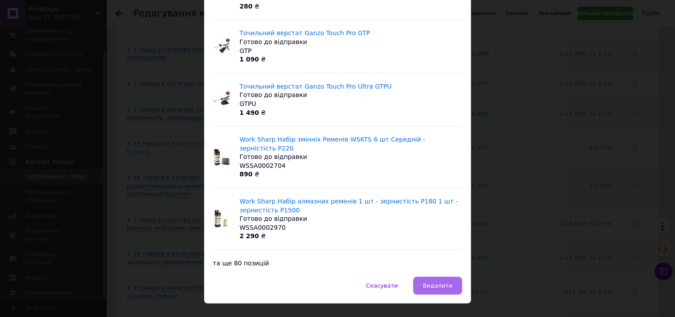
click at [444, 277] on button "Видалити" at bounding box center [437, 286] width 48 height 18
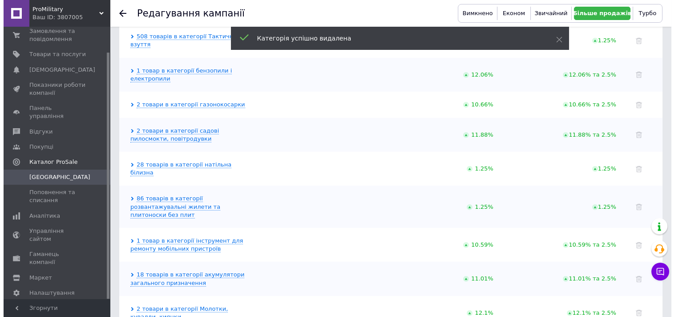
scroll to position [1299, 0]
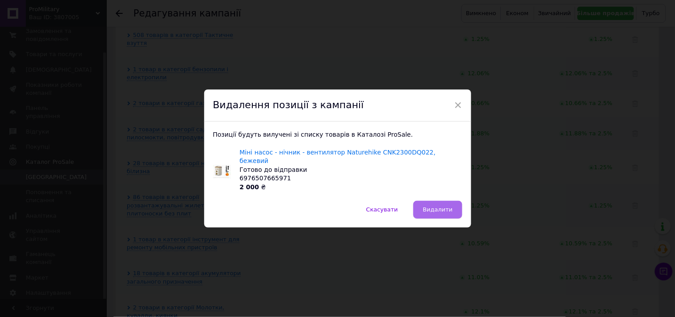
click at [436, 201] on button "Видалити" at bounding box center [437, 210] width 48 height 18
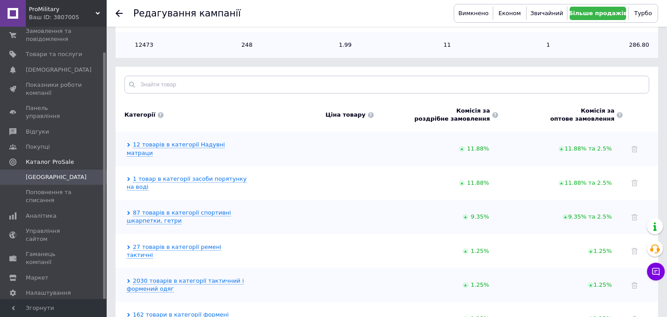
scroll to position [227, 0]
click at [117, 13] on use at bounding box center [119, 13] width 7 height 7
